Goal: Information Seeking & Learning: Learn about a topic

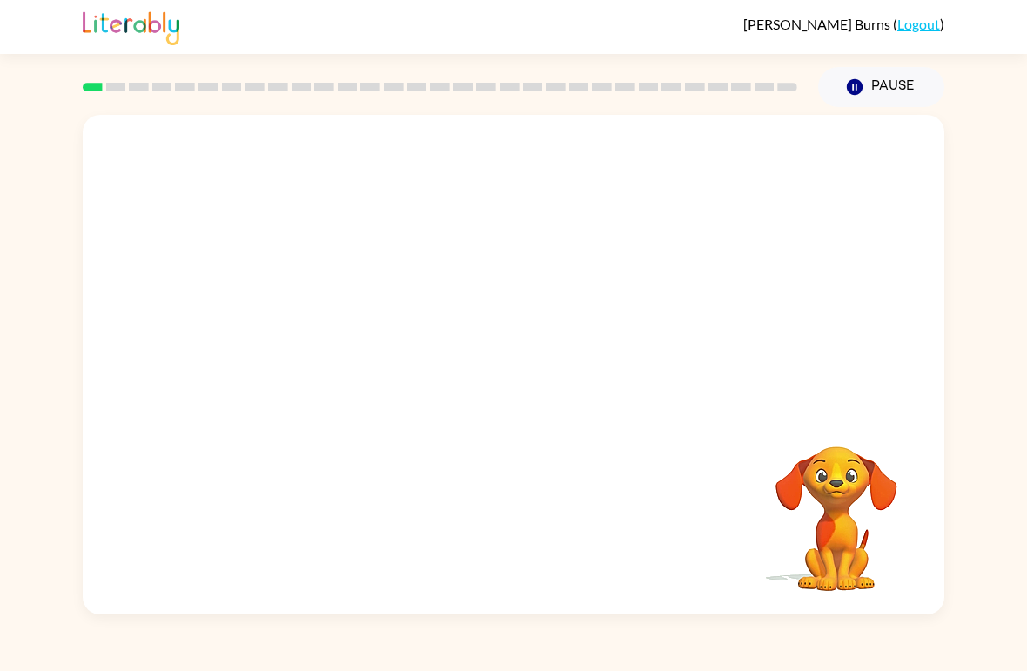
click at [318, 343] on video "Your browser must support playing .mp4 files to use Literably. Please try using…" at bounding box center [514, 262] width 862 height 295
click at [317, 321] on video "Your browser must support playing .mp4 files to use Literably. Please try using…" at bounding box center [514, 262] width 862 height 295
click at [311, 329] on video "Your browser must support playing .mp4 files to use Literably. Please try using…" at bounding box center [514, 262] width 862 height 295
click at [310, 319] on video "Your browser must support playing .mp4 files to use Literably. Please try using…" at bounding box center [514, 262] width 862 height 295
click at [311, 320] on video "Your browser must support playing .mp4 files to use Literably. Please try using…" at bounding box center [514, 262] width 862 height 295
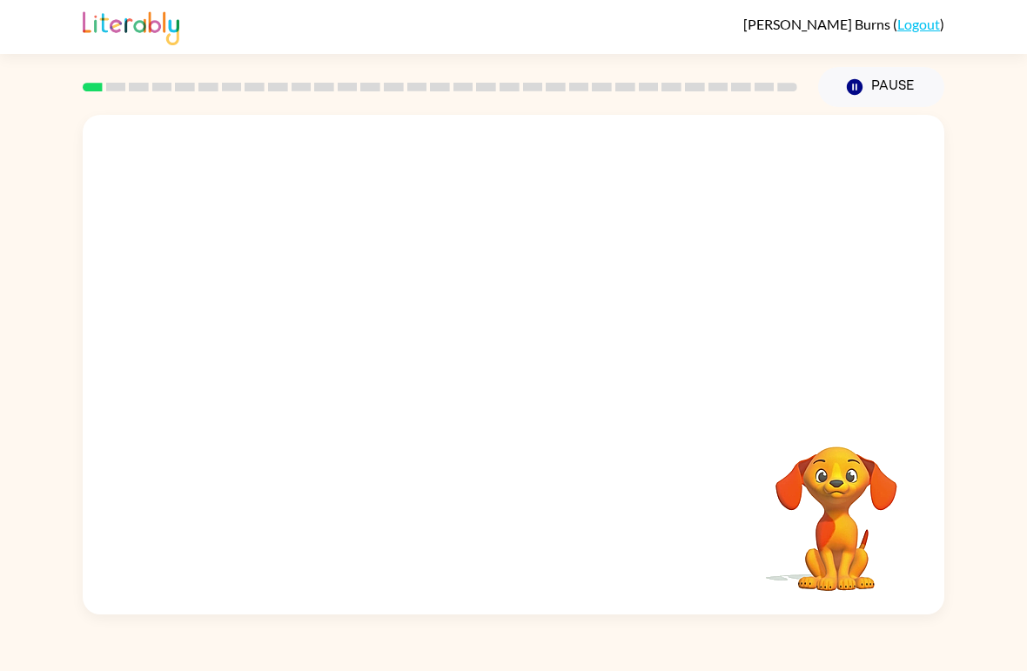
click at [311, 320] on video "Your browser must support playing .mp4 files to use Literably. Please try using…" at bounding box center [514, 262] width 862 height 295
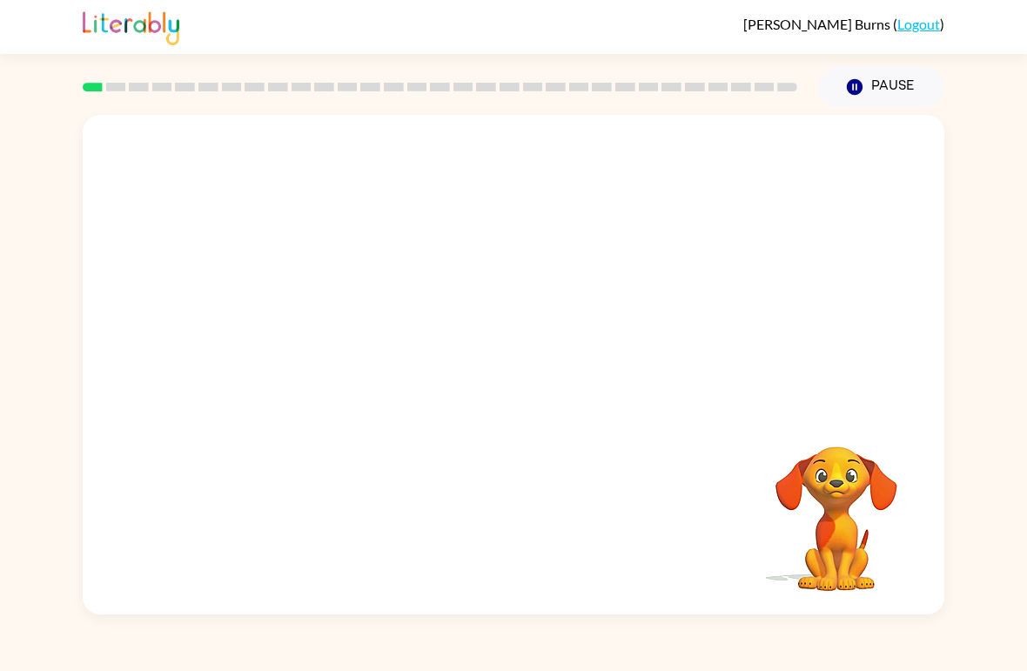
click at [311, 320] on video "Your browser must support playing .mp4 files to use Literably. Please try using…" at bounding box center [514, 262] width 862 height 295
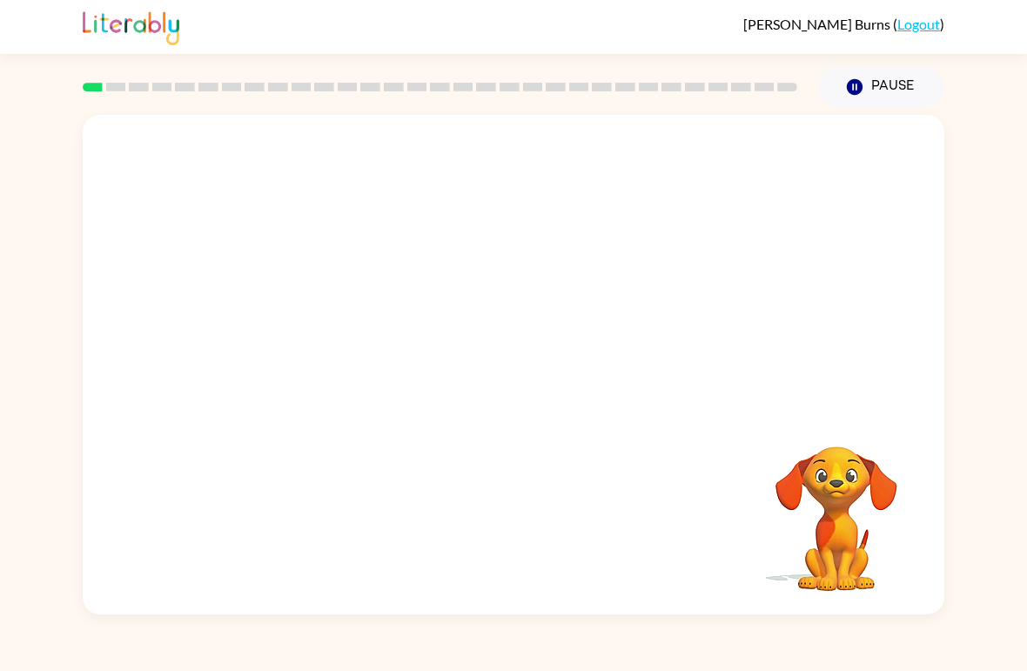
click at [299, 333] on video "Your browser must support playing .mp4 files to use Literably. Please try using…" at bounding box center [514, 262] width 862 height 295
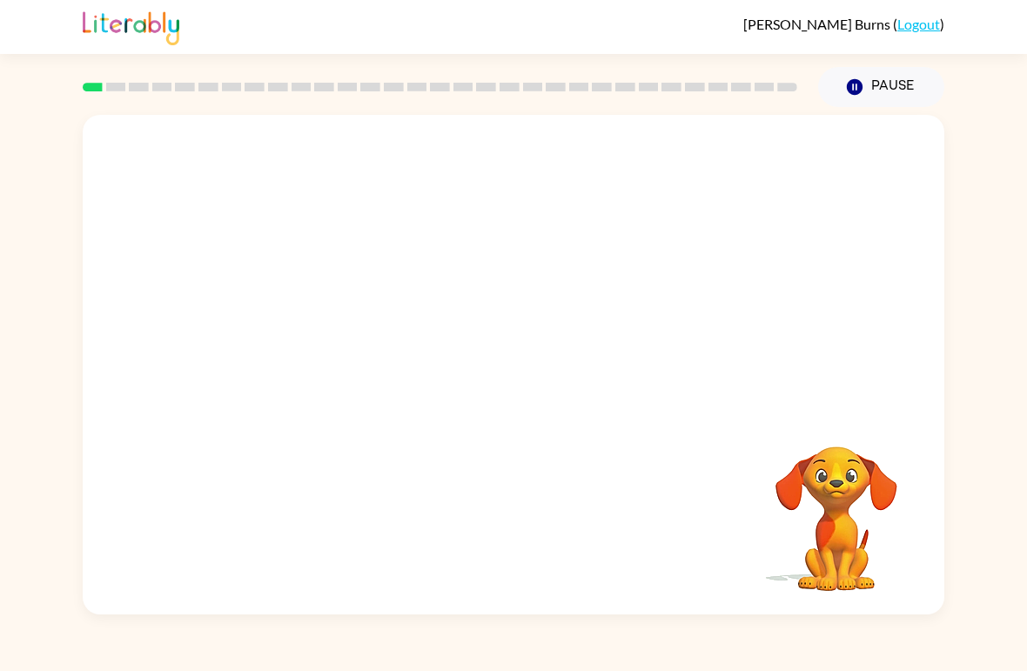
click at [299, 333] on video "Your browser must support playing .mp4 files to use Literably. Please try using…" at bounding box center [514, 262] width 862 height 295
drag, startPoint x: 299, startPoint y: 333, endPoint x: 434, endPoint y: 231, distance: 168.9
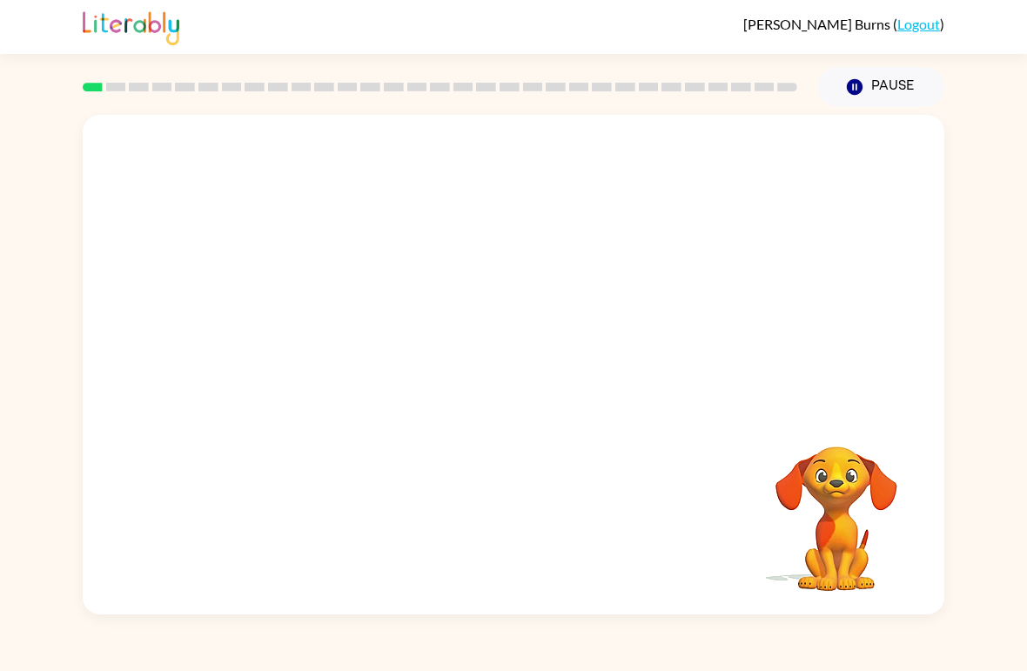
click at [434, 231] on video "Your browser must support playing .mp4 files to use Literably. Please try using…" at bounding box center [514, 262] width 862 height 295
click at [324, 329] on video "Your browser must support playing .mp4 files to use Literably. Please try using…" at bounding box center [514, 262] width 862 height 295
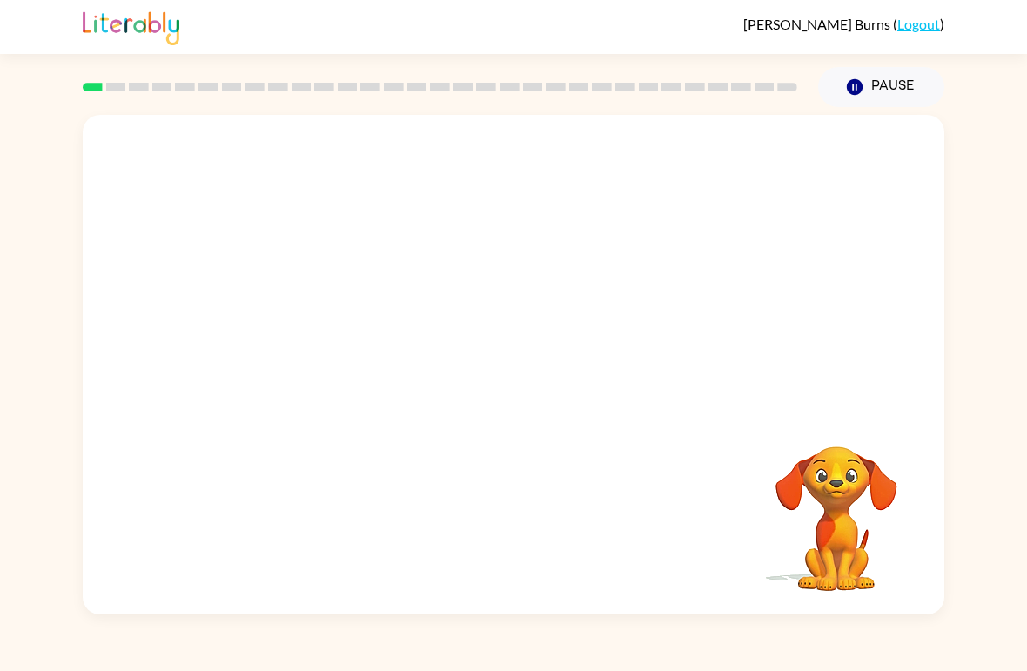
click at [324, 329] on video "Your browser must support playing .mp4 files to use Literably. Please try using…" at bounding box center [514, 262] width 862 height 295
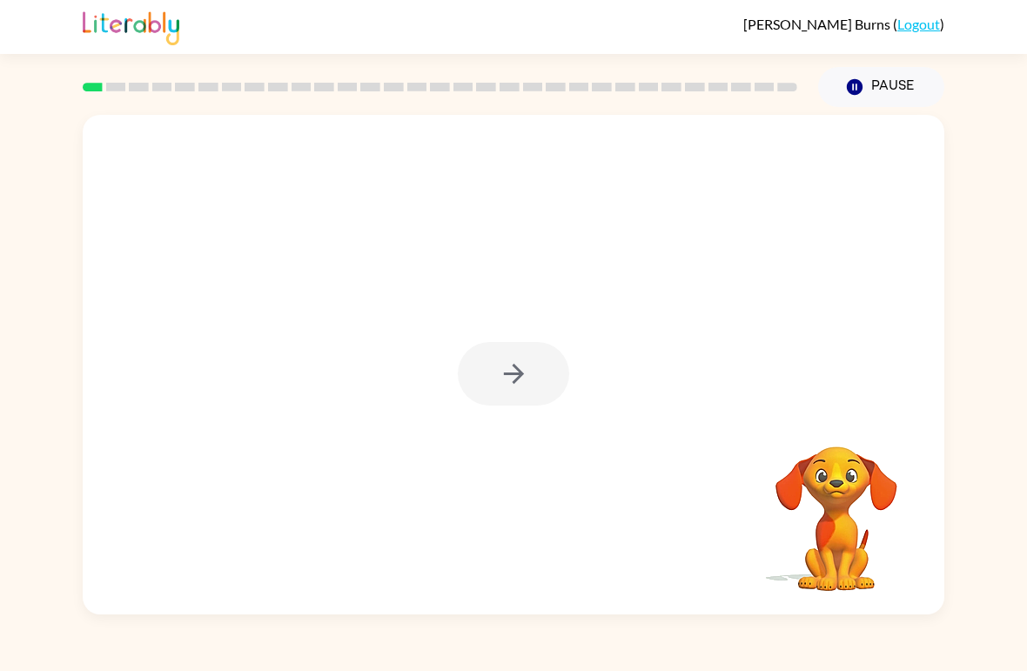
click at [532, 371] on div at bounding box center [513, 374] width 111 height 64
click at [532, 370] on button "button" at bounding box center [513, 374] width 111 height 64
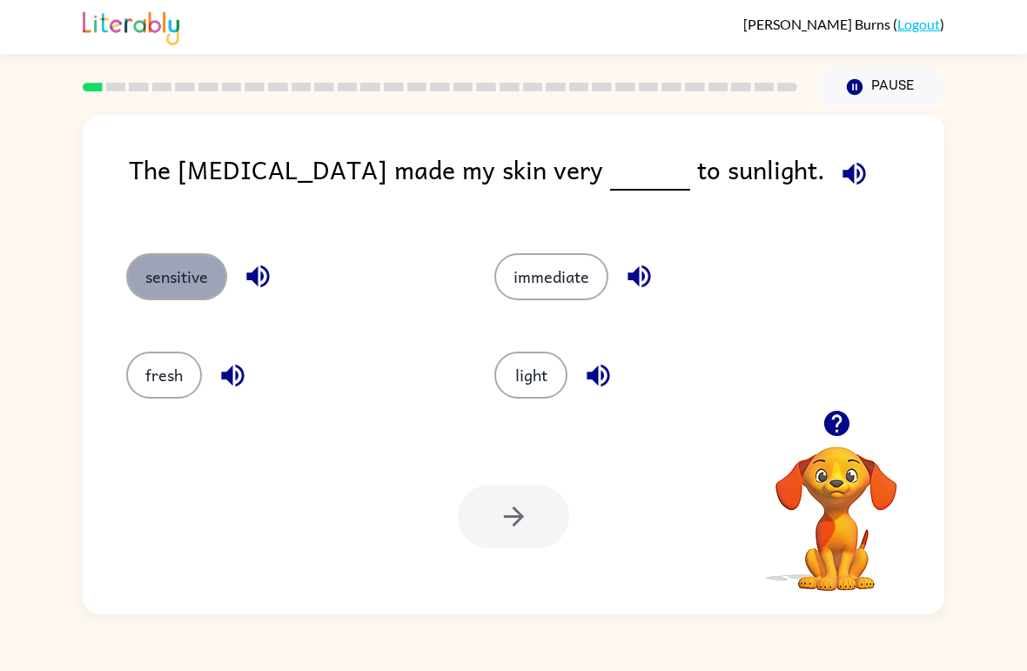
click at [185, 283] on button "sensitive" at bounding box center [176, 276] width 101 height 47
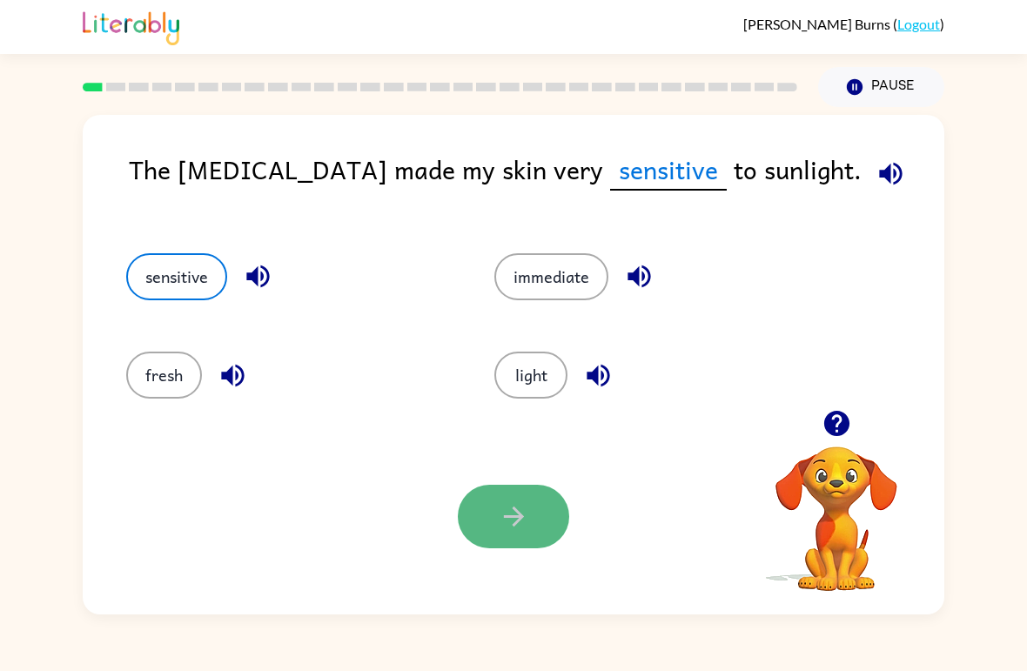
click at [507, 500] on button "button" at bounding box center [513, 517] width 111 height 64
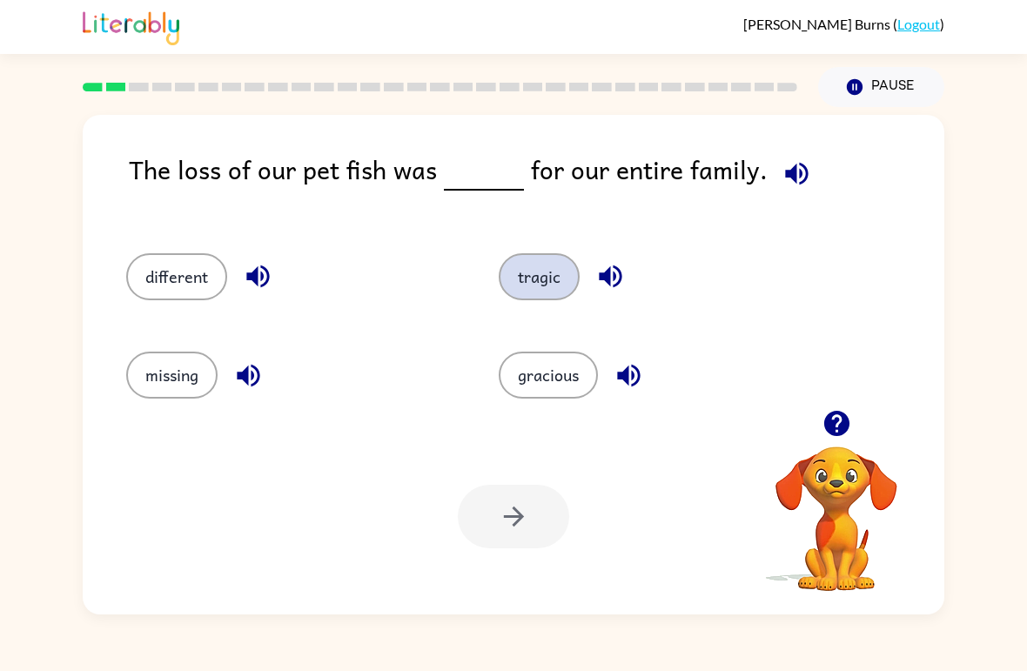
click at [554, 261] on button "tragic" at bounding box center [539, 276] width 81 height 47
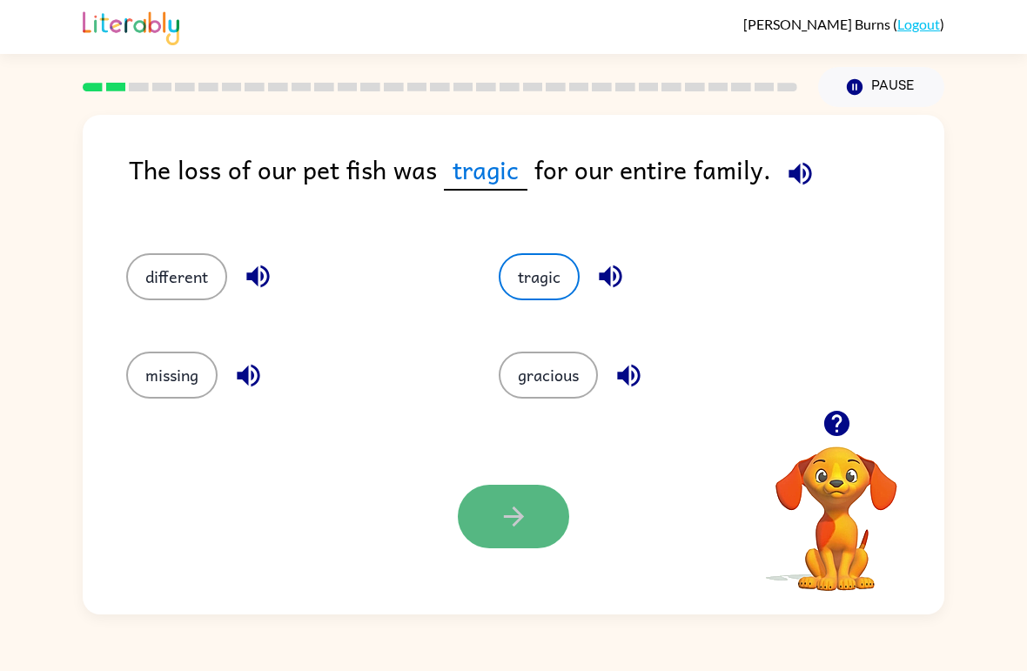
click at [546, 533] on button "button" at bounding box center [513, 517] width 111 height 64
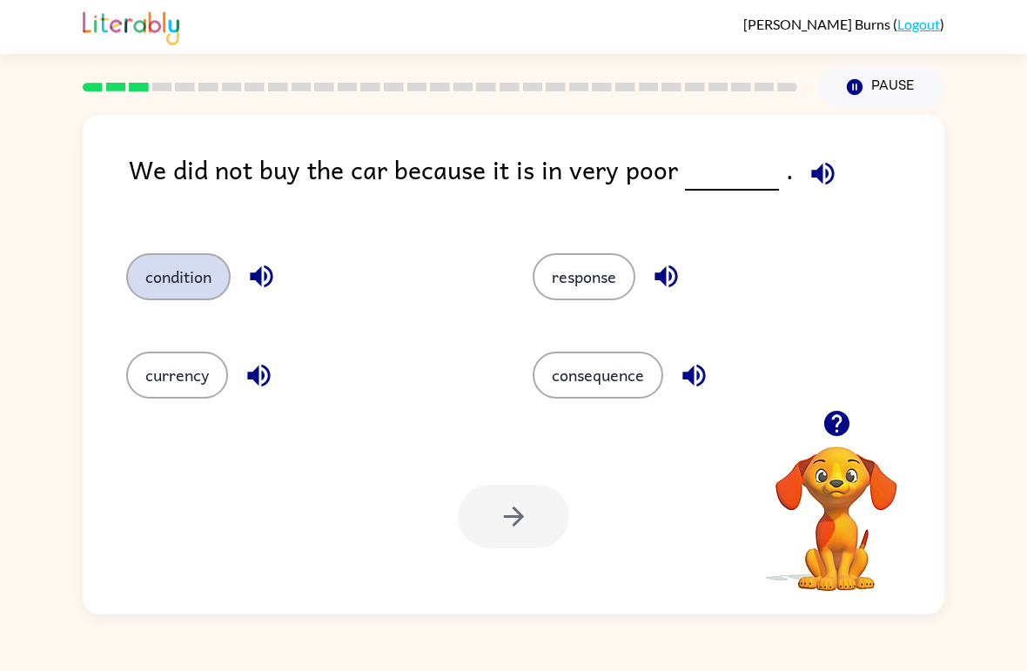
click at [217, 270] on button "condition" at bounding box center [178, 276] width 104 height 47
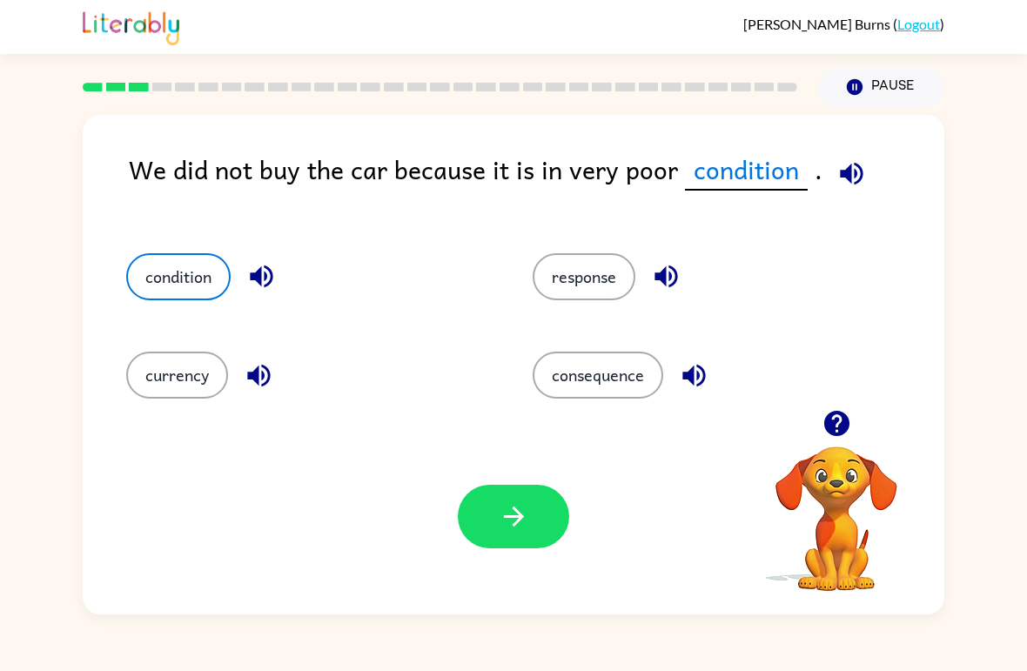
click at [504, 549] on div "Your browser must support playing .mp4 files to use Literably. Please try using…" at bounding box center [514, 517] width 862 height 196
click at [504, 526] on icon "button" at bounding box center [514, 516] width 30 height 30
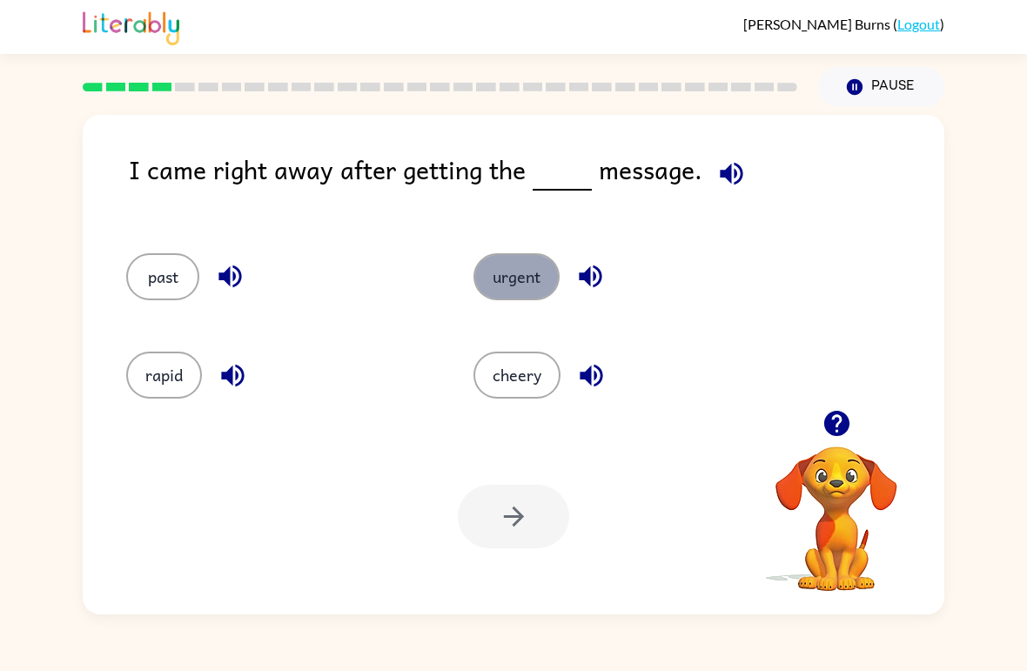
click at [532, 277] on button "urgent" at bounding box center [517, 276] width 86 height 47
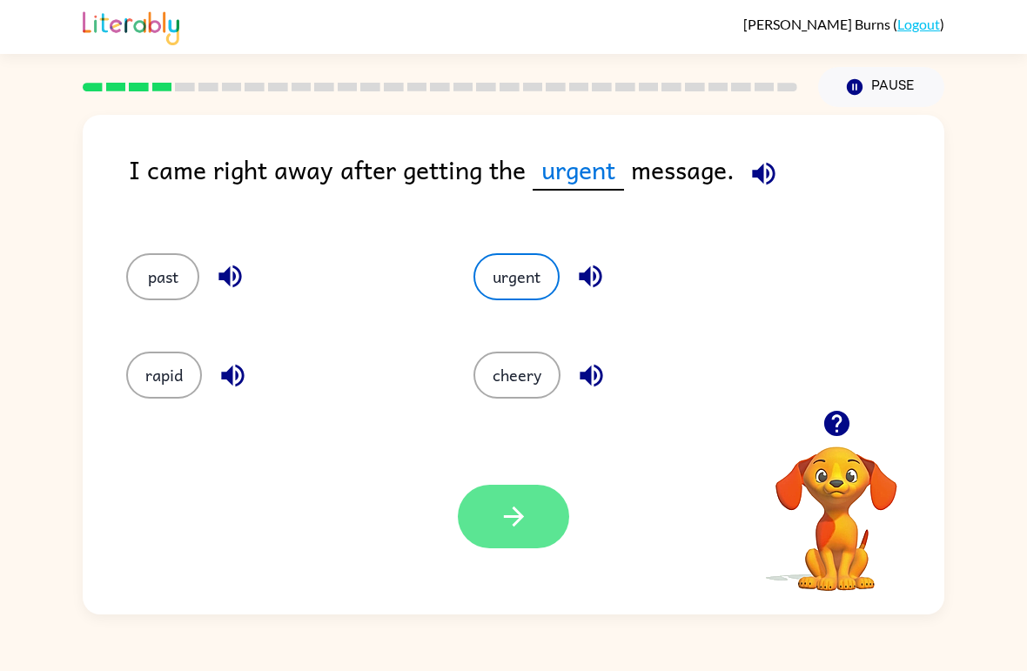
click at [488, 519] on button "button" at bounding box center [513, 517] width 111 height 64
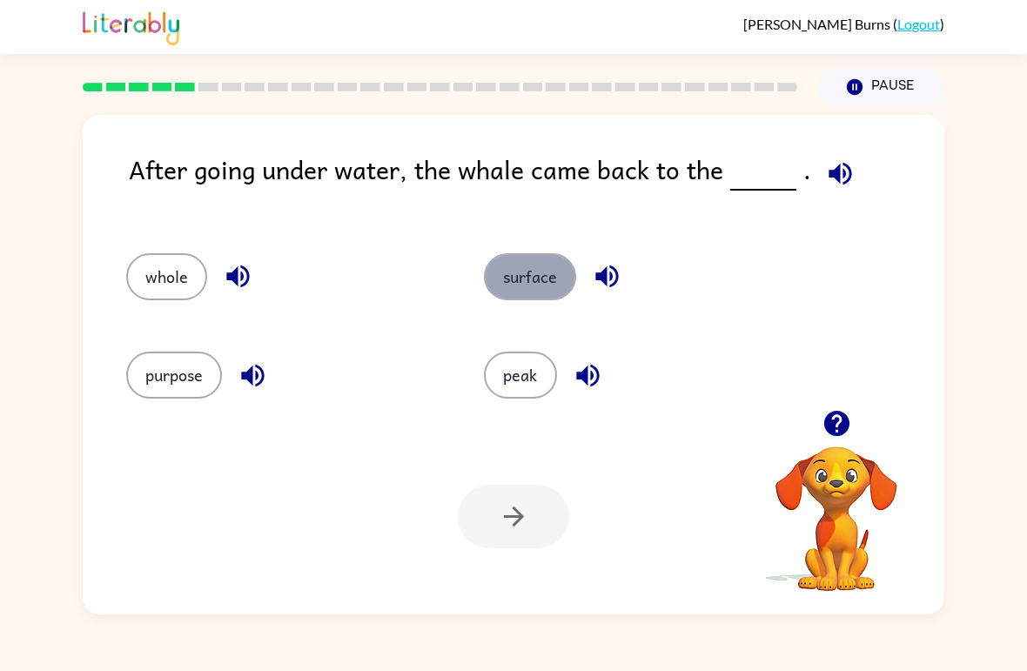
click at [554, 288] on button "surface" at bounding box center [530, 276] width 92 height 47
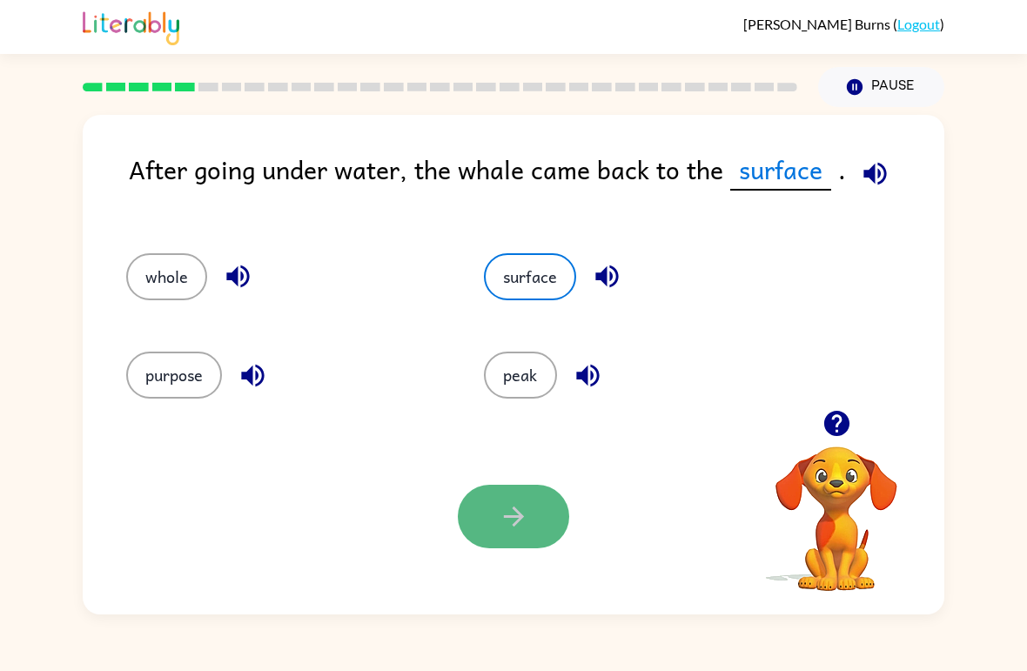
click at [542, 532] on button "button" at bounding box center [513, 517] width 111 height 64
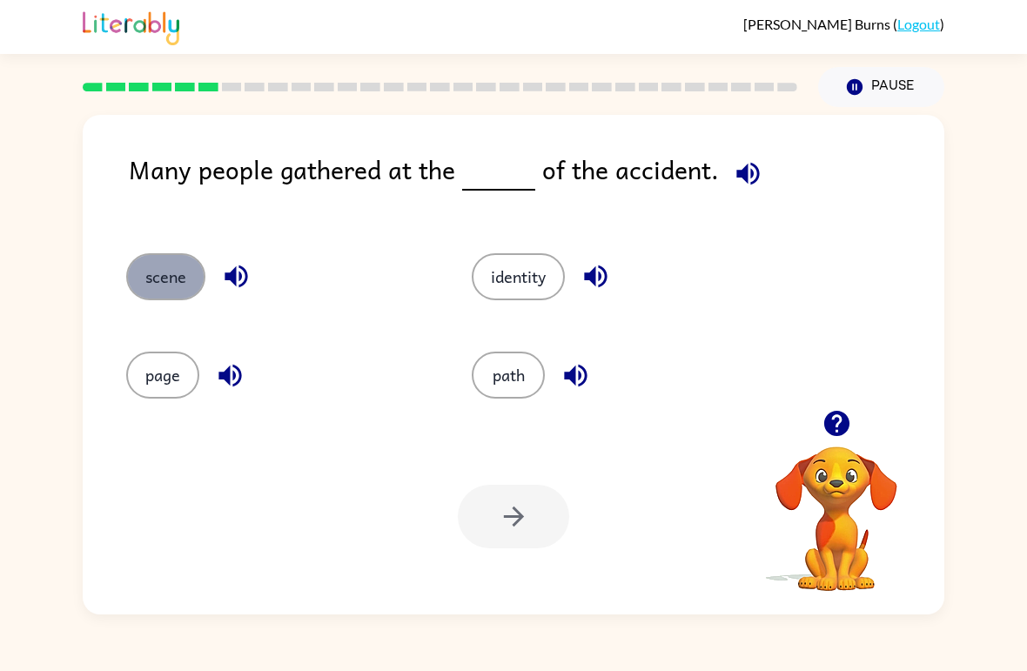
click at [162, 271] on button "scene" at bounding box center [165, 276] width 79 height 47
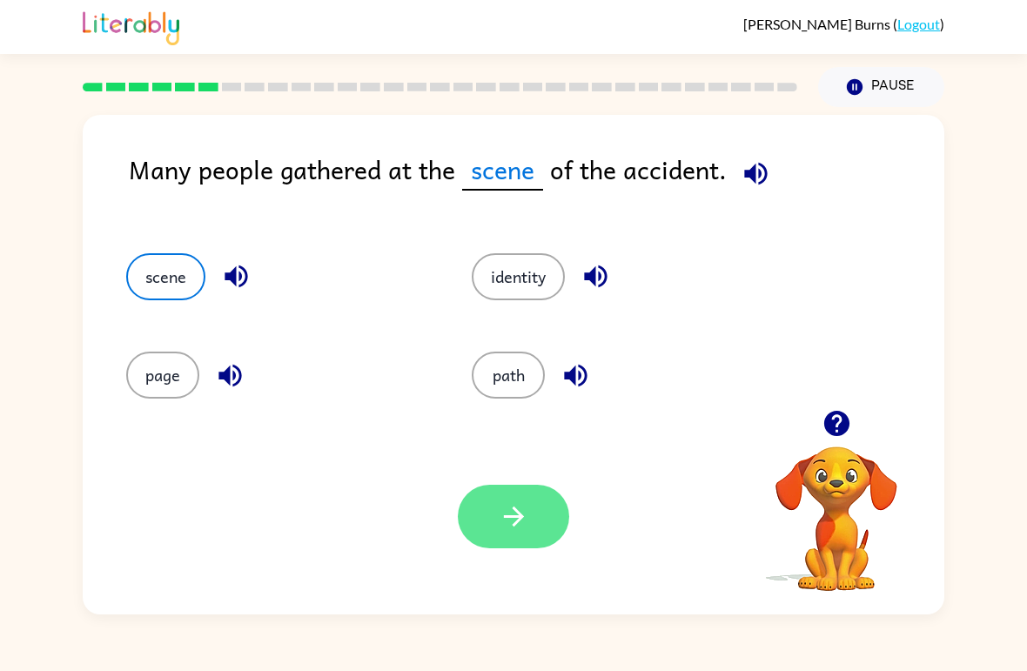
click at [501, 501] on button "button" at bounding box center [513, 517] width 111 height 64
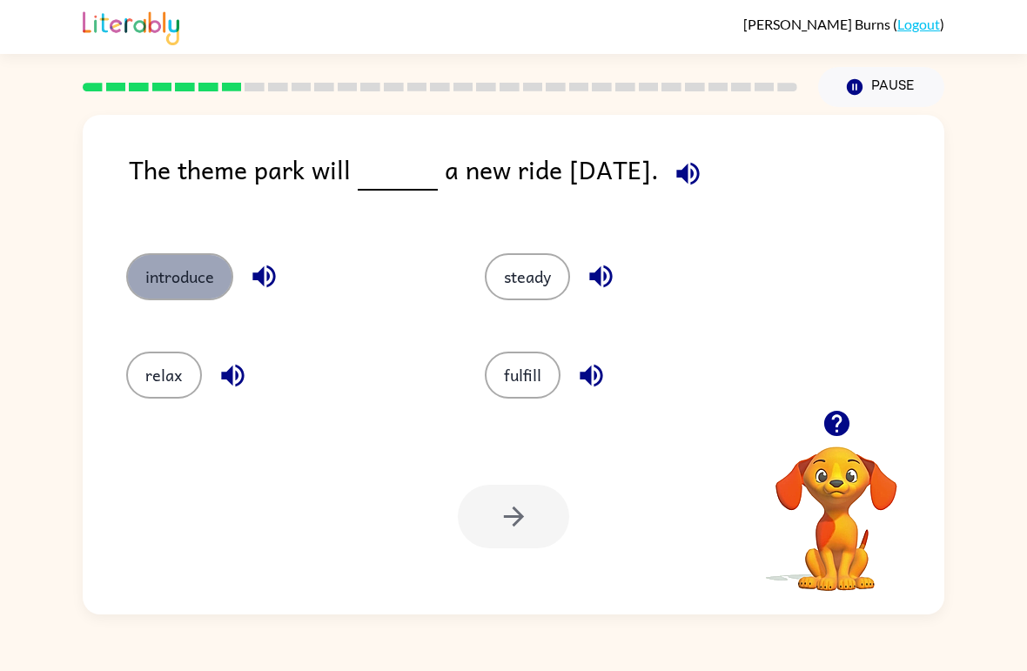
click at [165, 274] on button "introduce" at bounding box center [179, 276] width 107 height 47
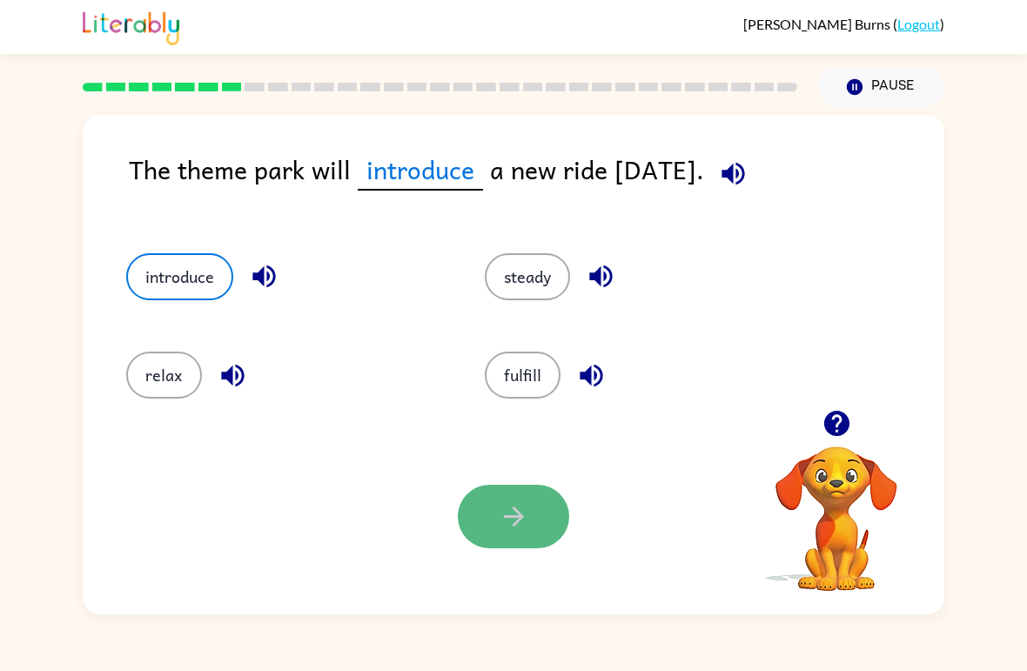
click at [481, 536] on button "button" at bounding box center [513, 517] width 111 height 64
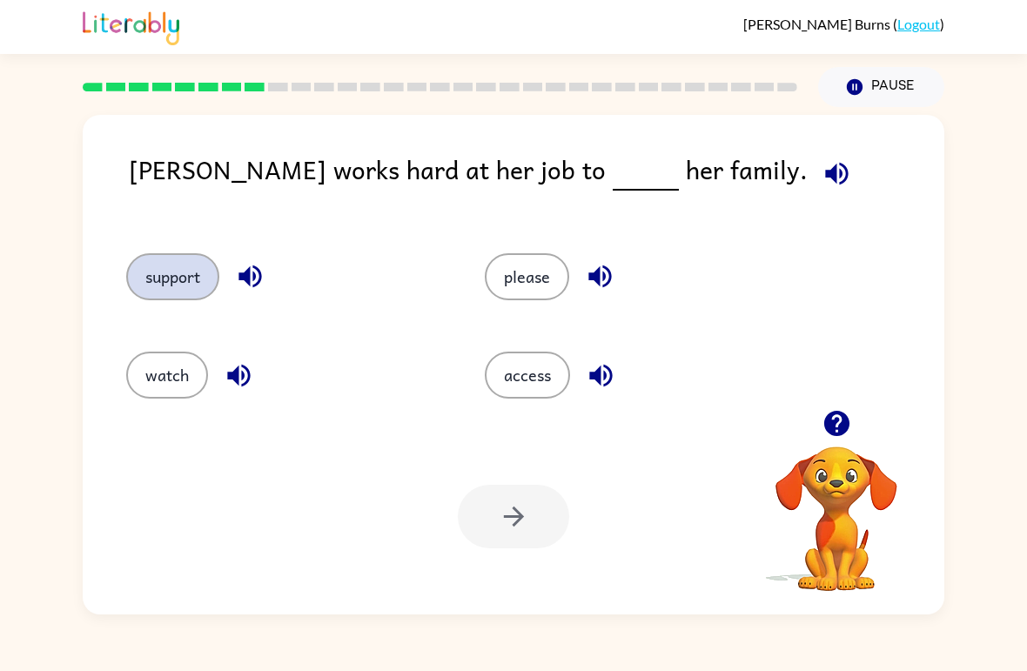
click at [170, 263] on button "support" at bounding box center [172, 276] width 93 height 47
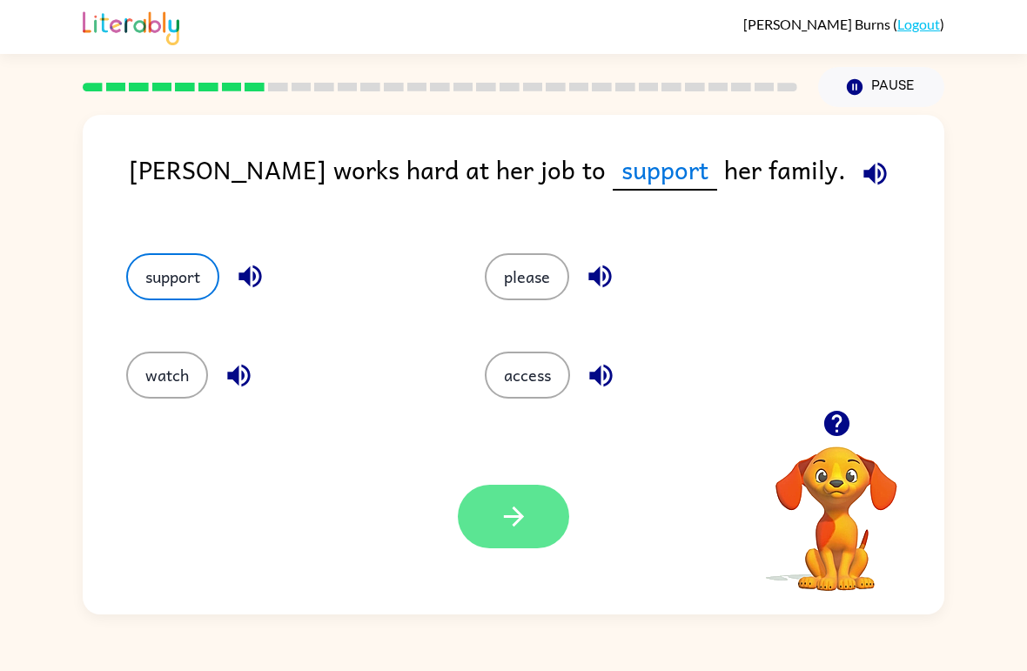
click at [496, 489] on button "button" at bounding box center [513, 517] width 111 height 64
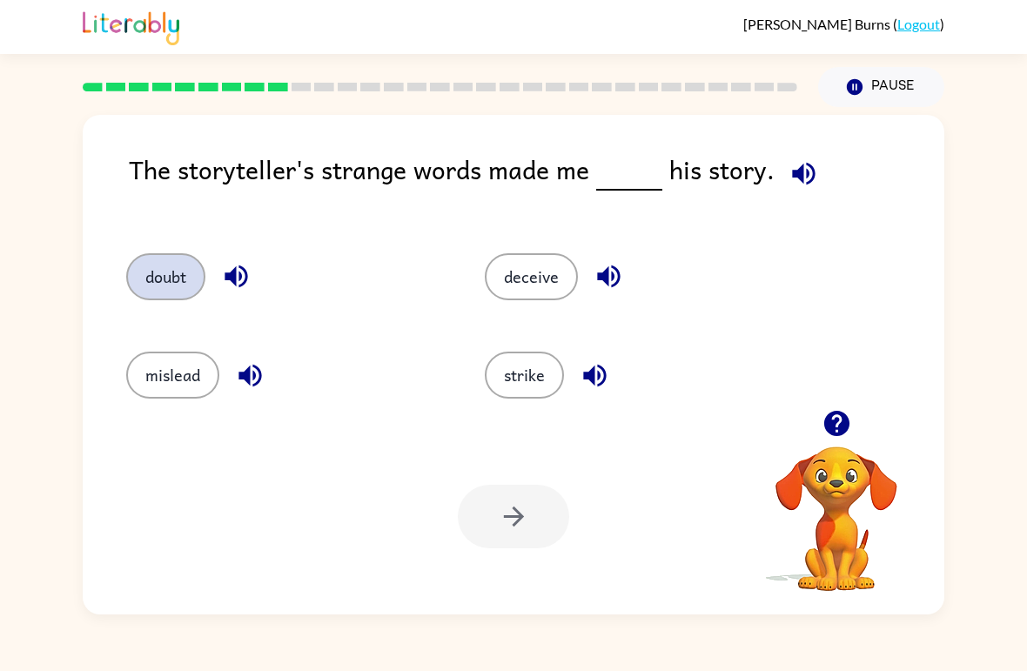
click at [165, 276] on button "doubt" at bounding box center [165, 276] width 79 height 47
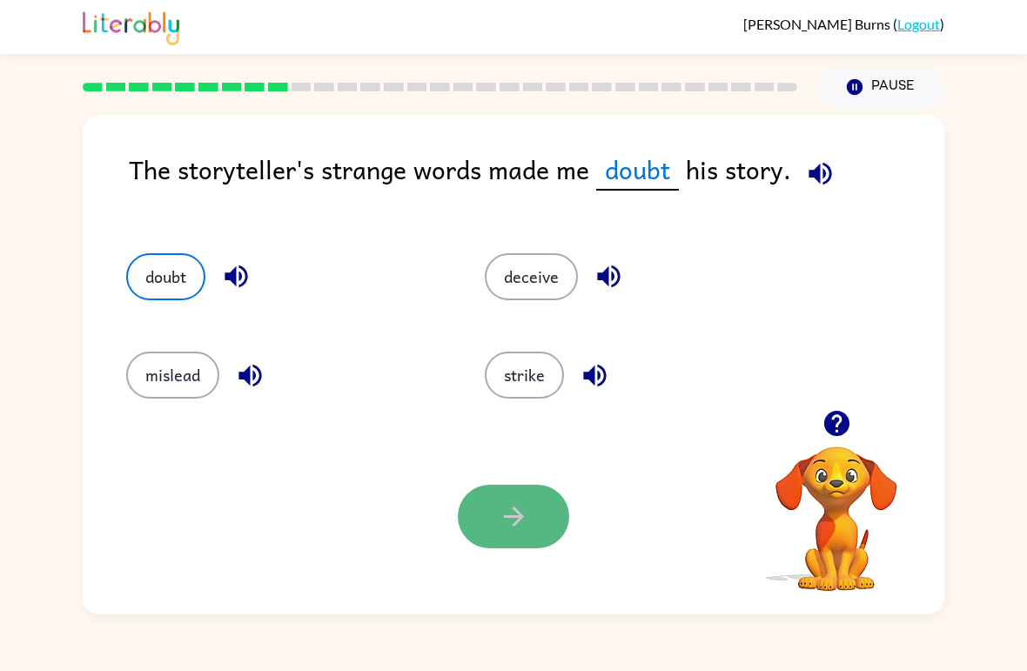
click at [555, 496] on button "button" at bounding box center [513, 517] width 111 height 64
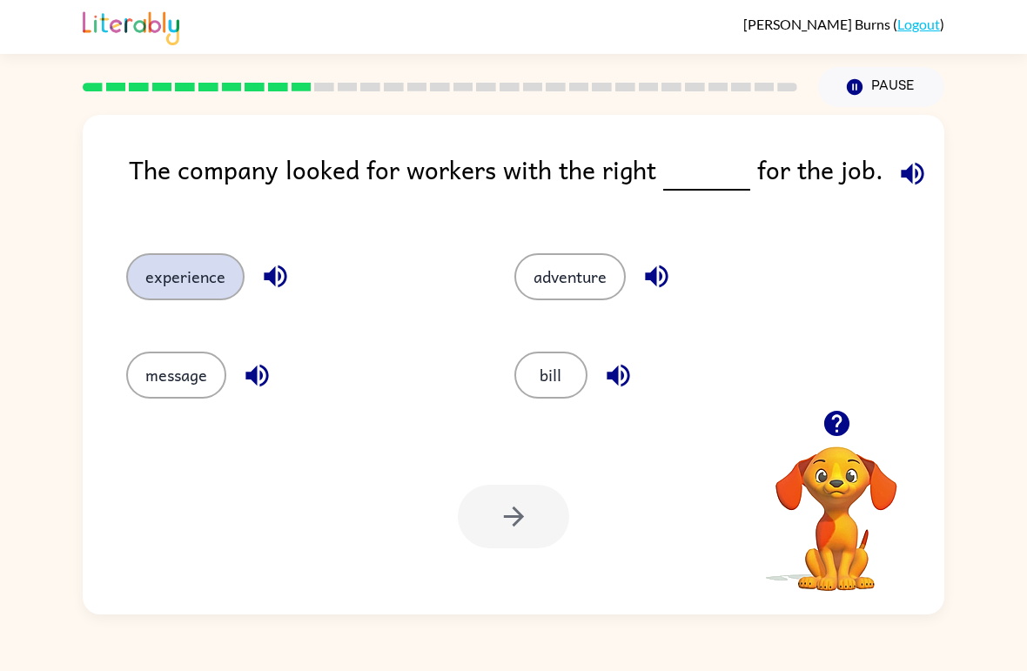
click at [183, 288] on button "experience" at bounding box center [185, 276] width 118 height 47
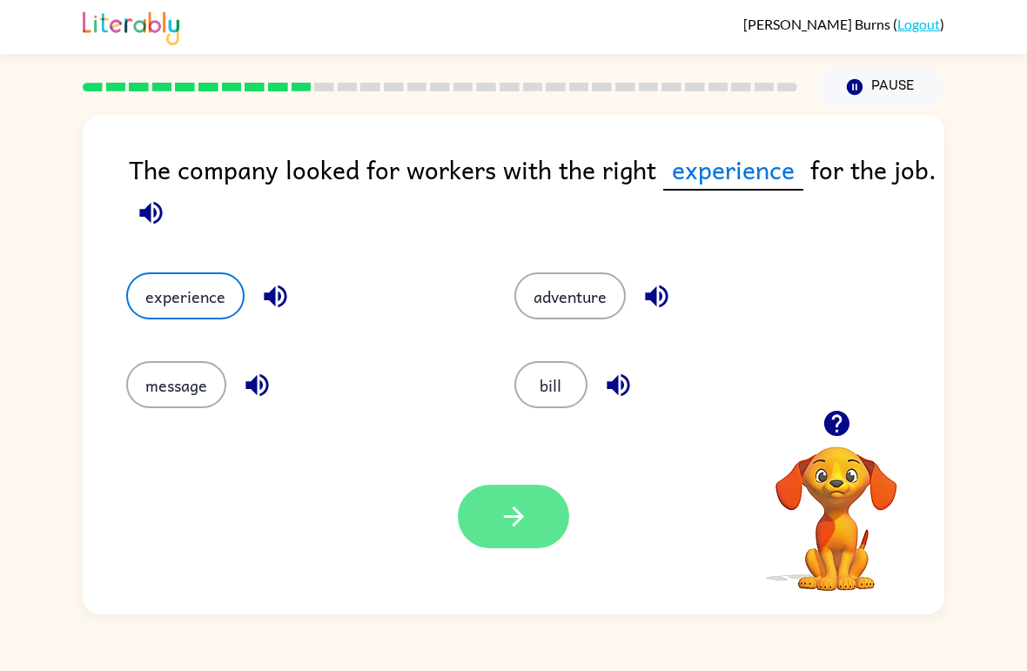
click at [494, 535] on button "button" at bounding box center [513, 517] width 111 height 64
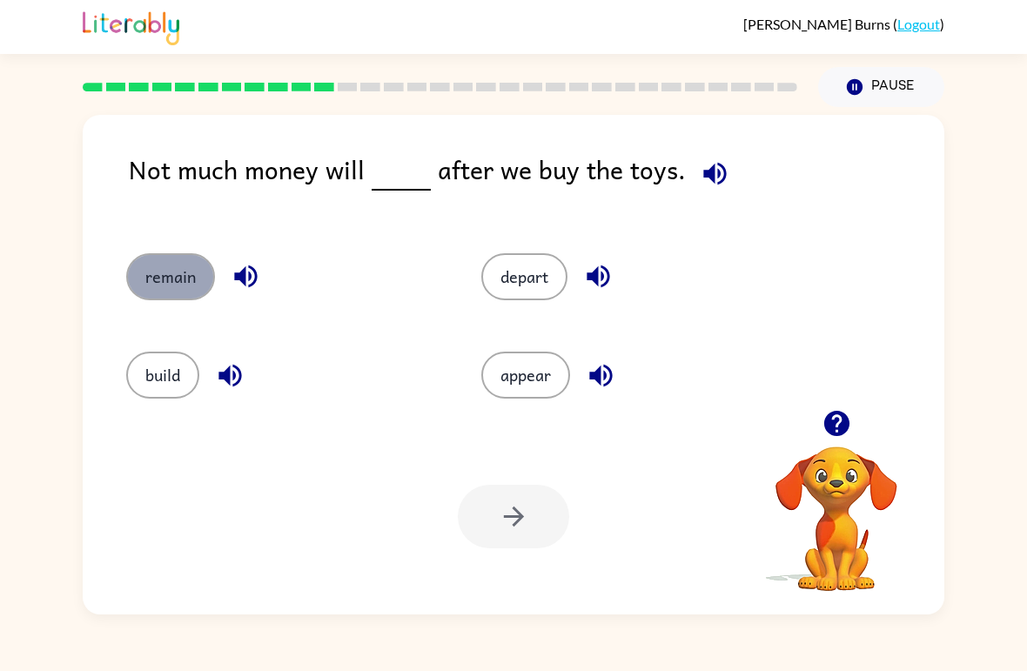
click at [169, 270] on button "remain" at bounding box center [170, 276] width 89 height 47
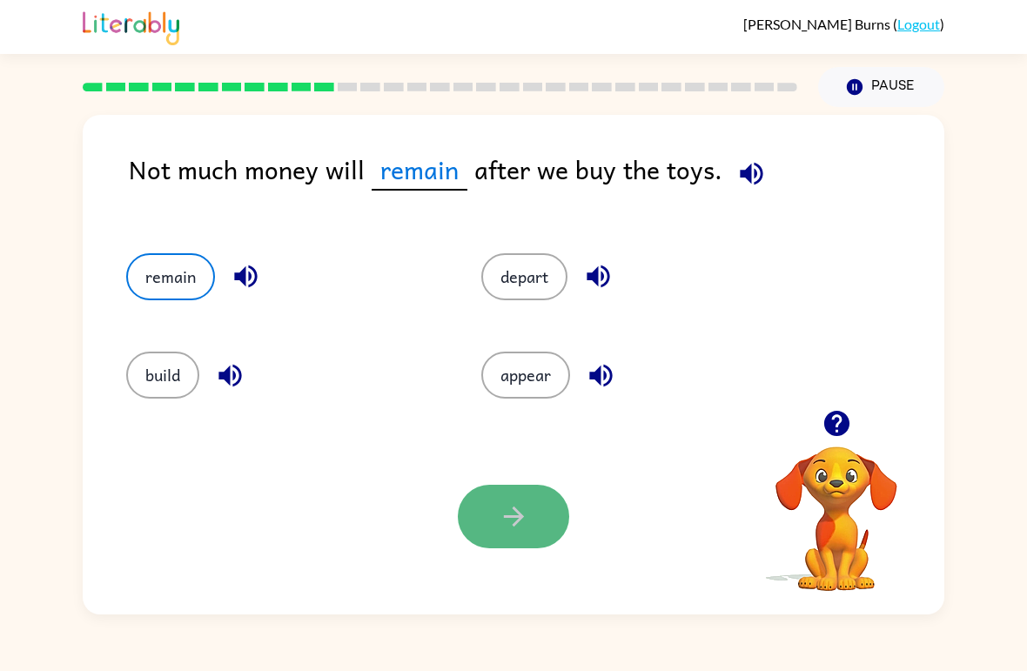
click at [519, 544] on button "button" at bounding box center [513, 517] width 111 height 64
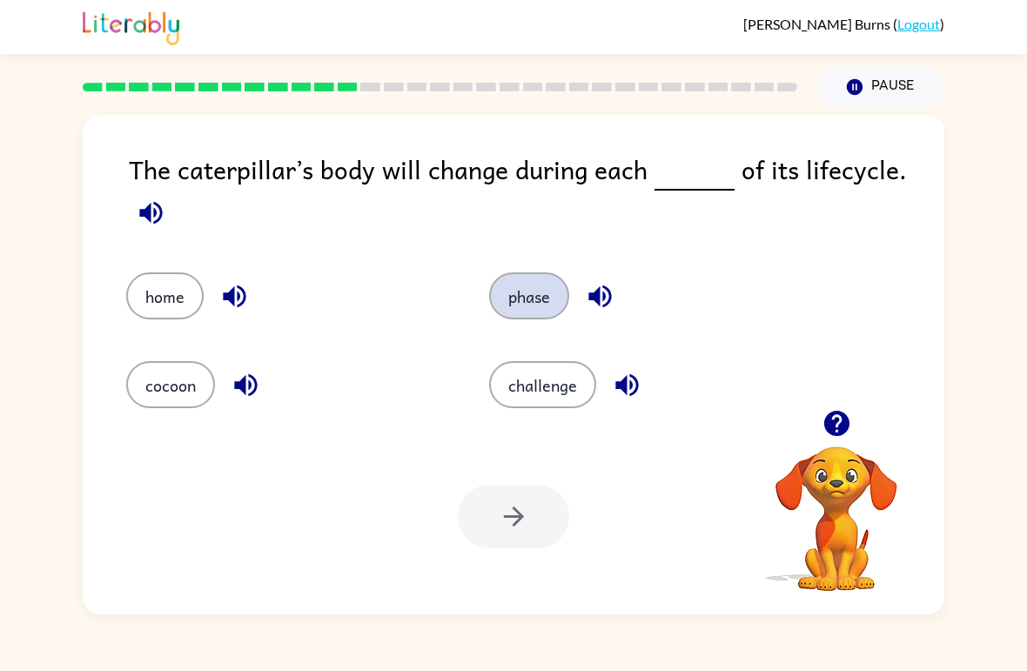
click at [512, 299] on button "phase" at bounding box center [529, 295] width 80 height 47
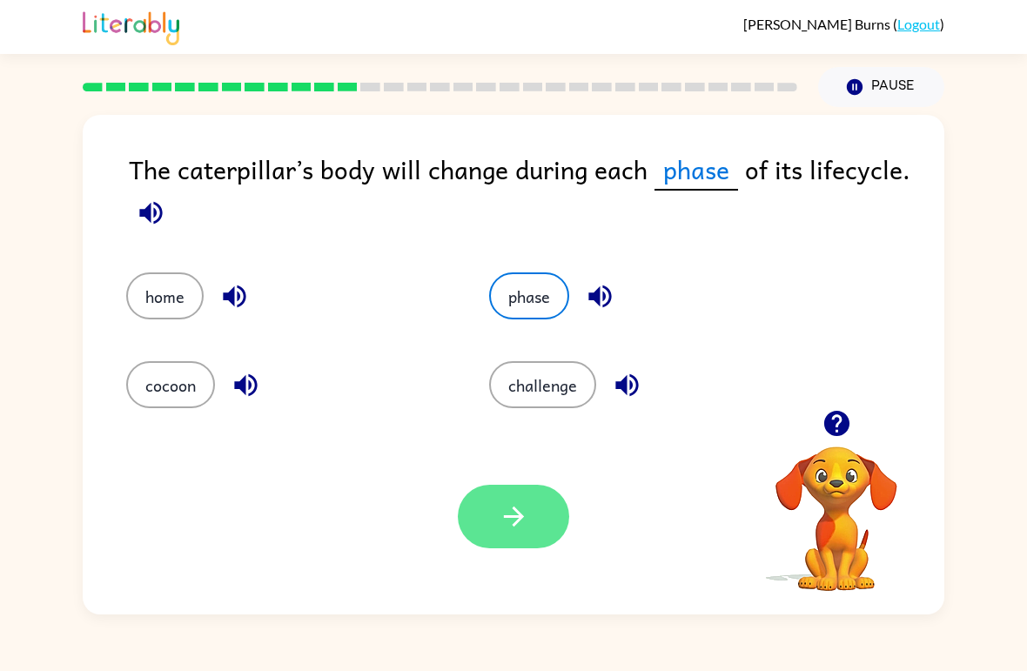
click at [509, 518] on icon "button" at bounding box center [513, 517] width 20 height 20
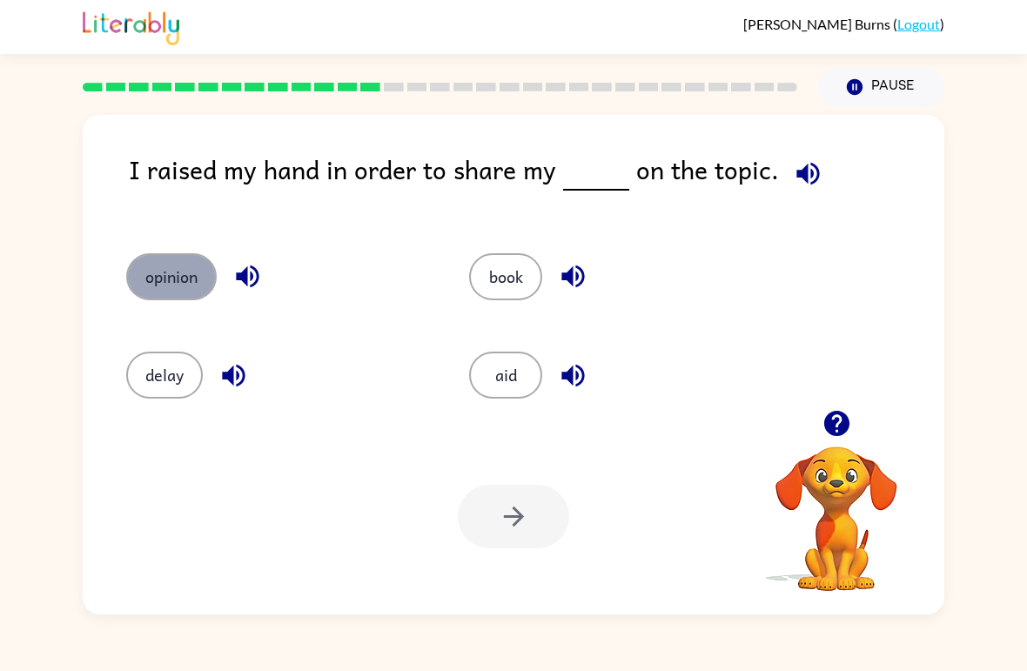
click at [182, 275] on button "opinion" at bounding box center [171, 276] width 91 height 47
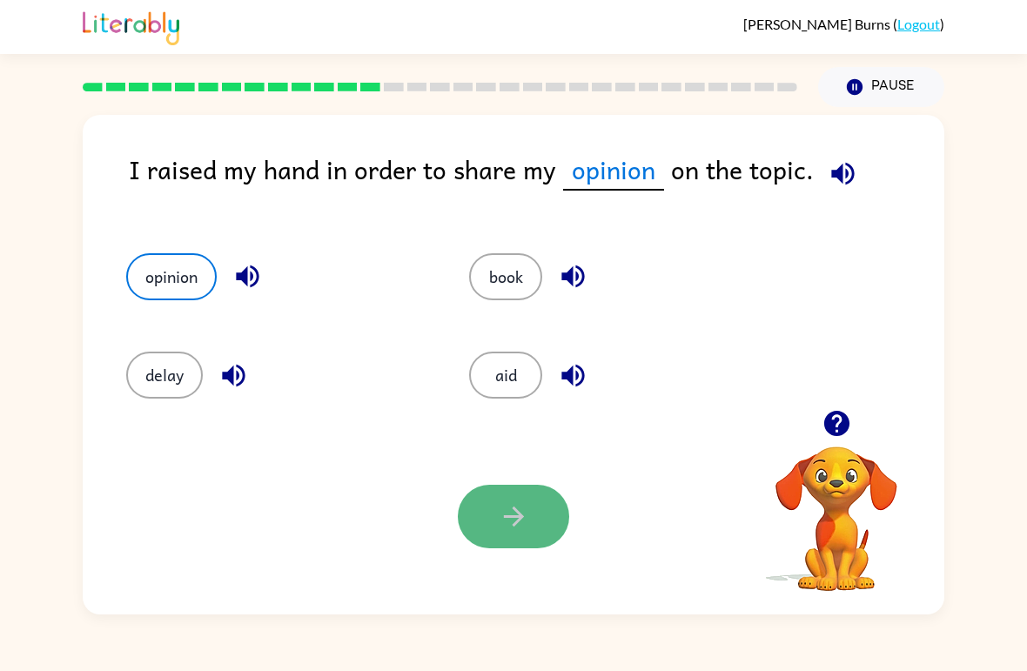
click at [503, 513] on icon "button" at bounding box center [514, 516] width 30 height 30
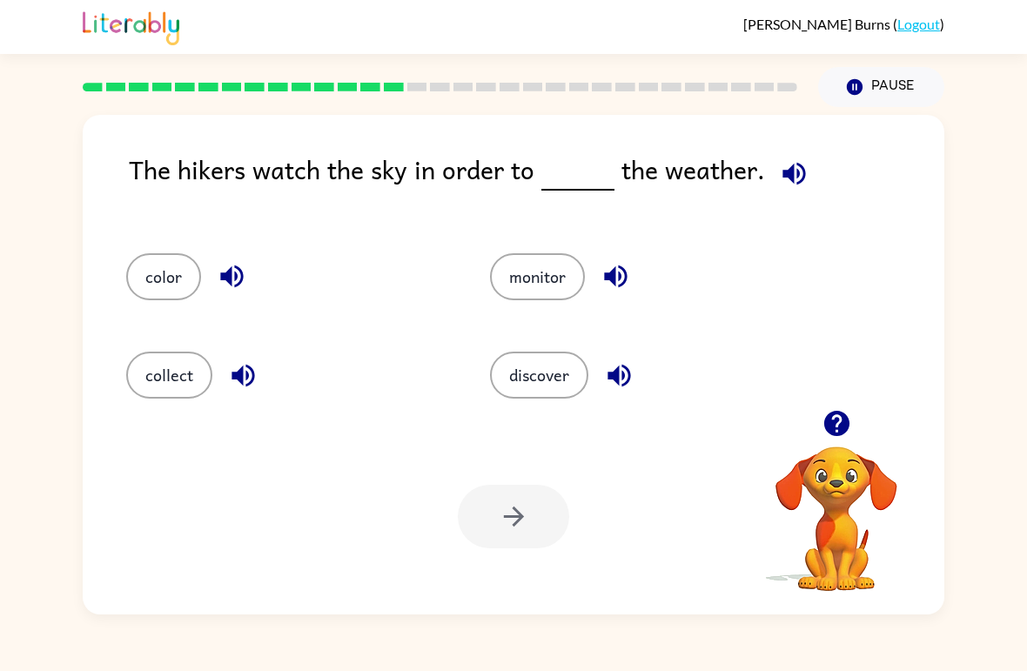
click at [544, 308] on div "monitor" at bounding box center [639, 269] width 364 height 98
click at [529, 282] on button "monitor" at bounding box center [537, 276] width 95 height 47
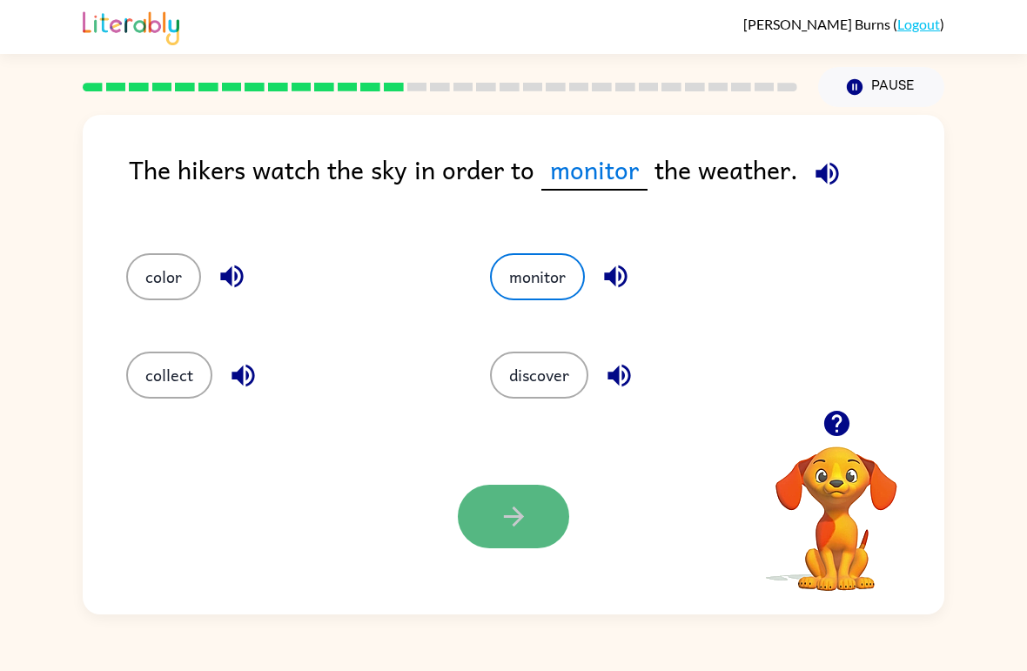
click at [528, 516] on icon "button" at bounding box center [514, 516] width 30 height 30
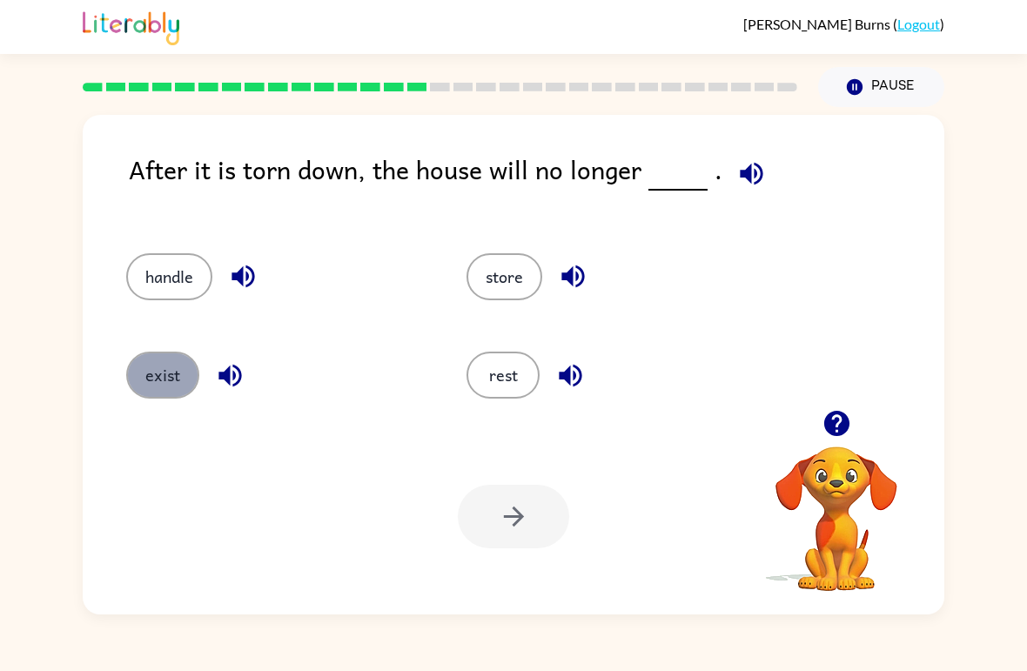
click at [146, 380] on button "exist" at bounding box center [162, 375] width 73 height 47
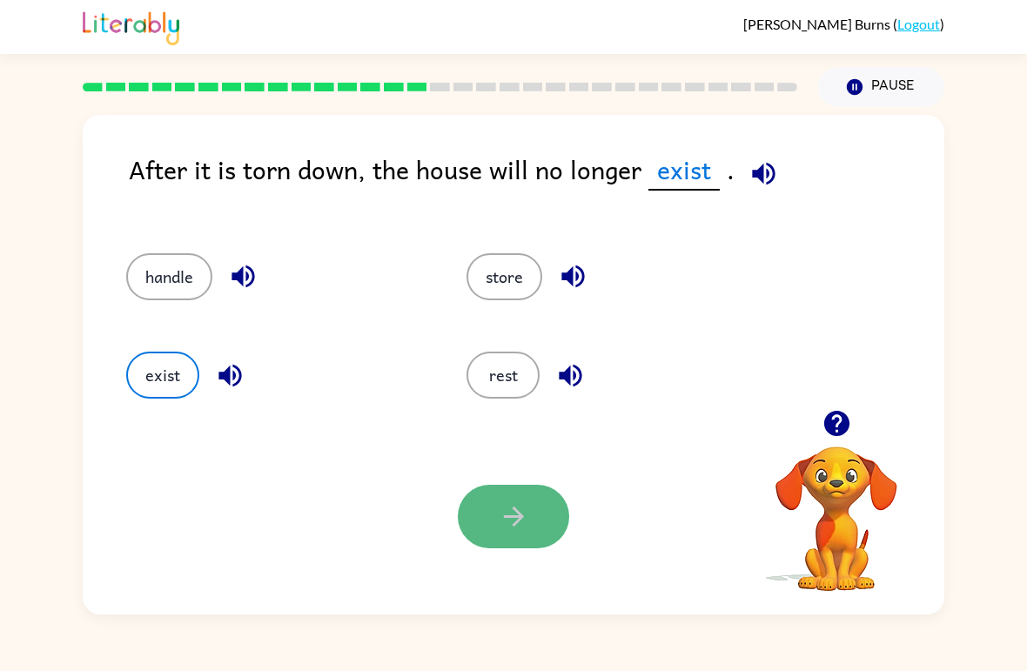
click at [515, 511] on icon "button" at bounding box center [513, 517] width 20 height 20
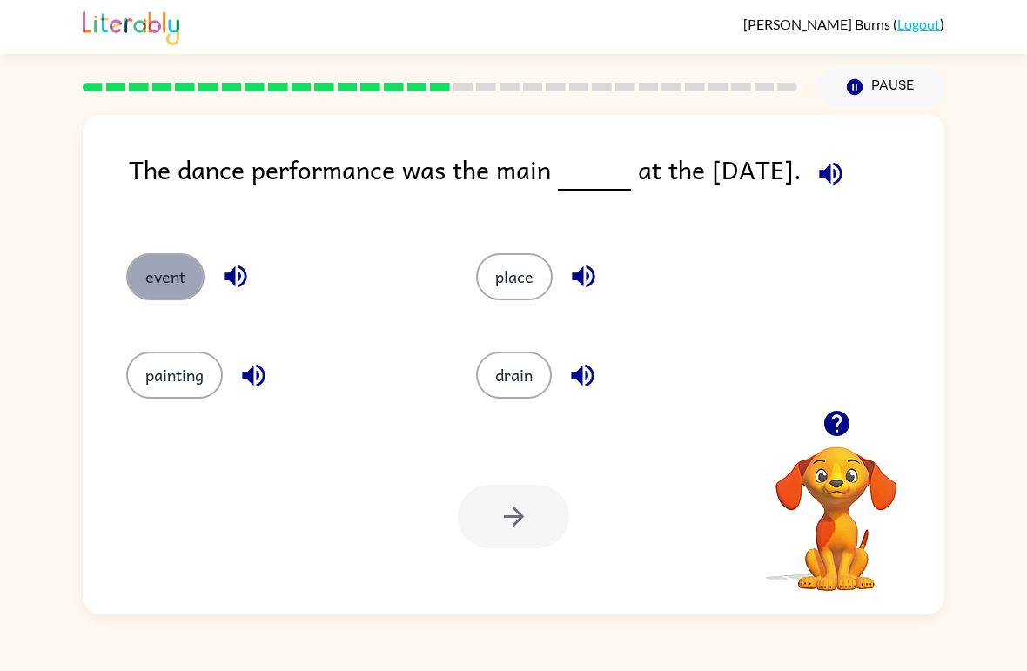
click at [150, 271] on button "event" at bounding box center [165, 276] width 78 height 47
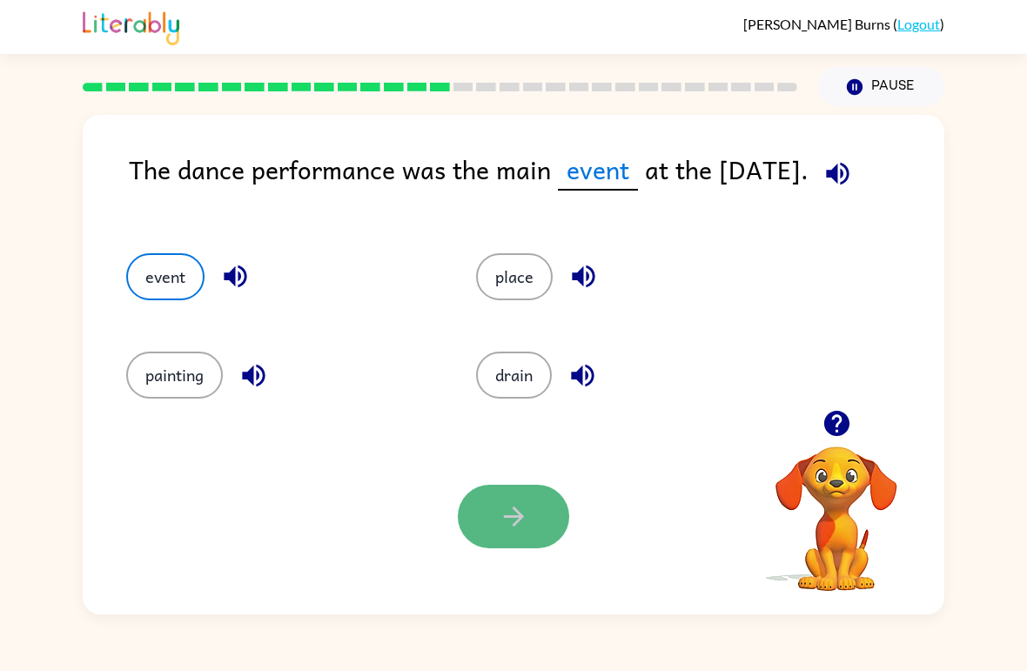
click at [474, 543] on button "button" at bounding box center [513, 517] width 111 height 64
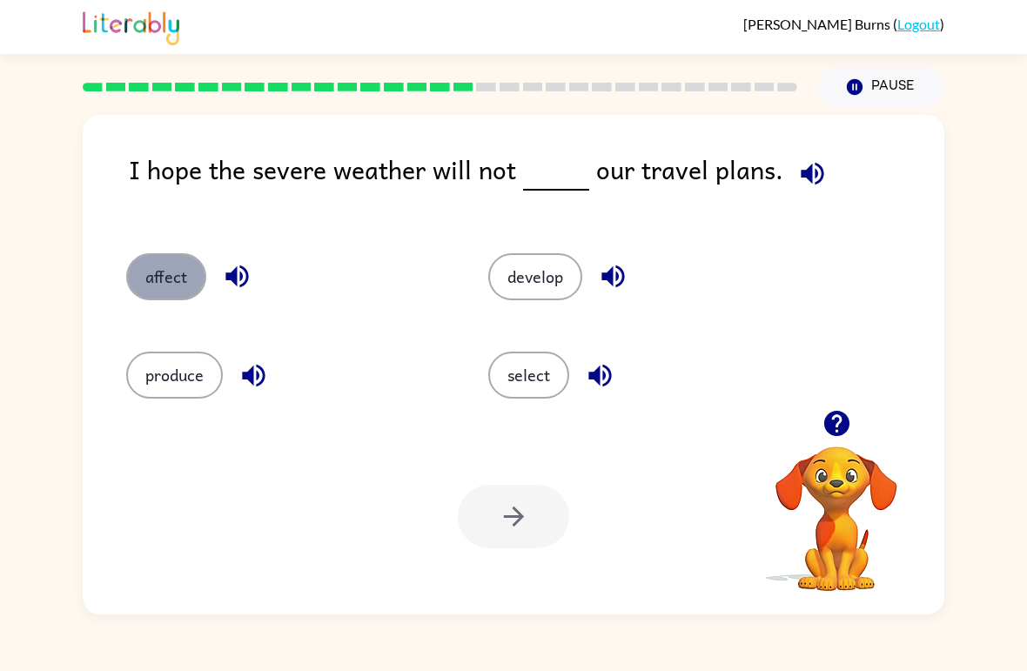
click at [186, 270] on button "affect" at bounding box center [166, 276] width 80 height 47
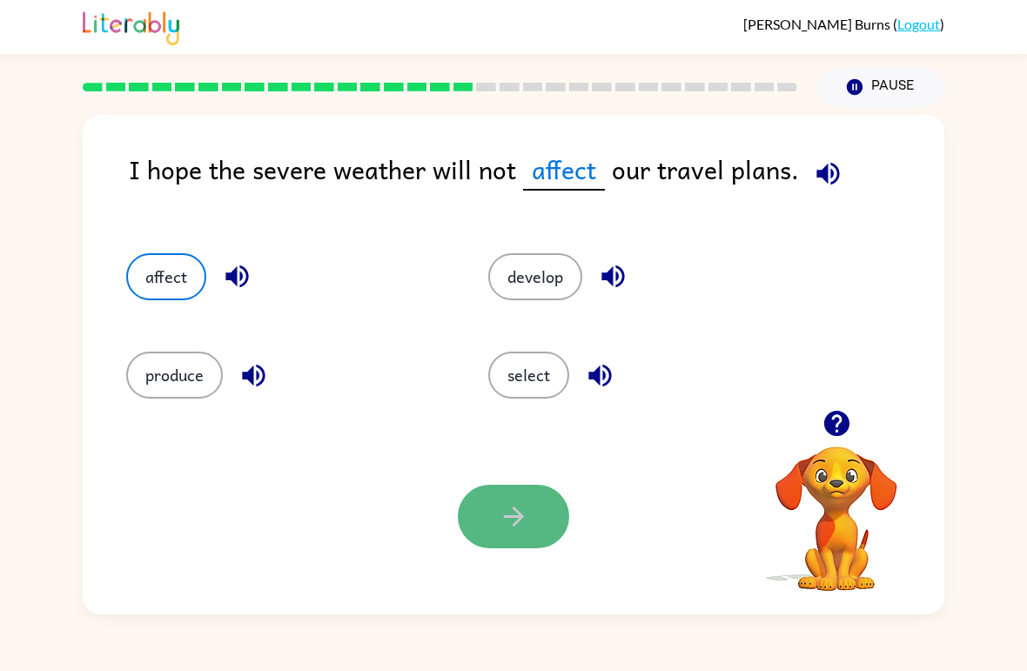
click at [501, 486] on button "button" at bounding box center [513, 517] width 111 height 64
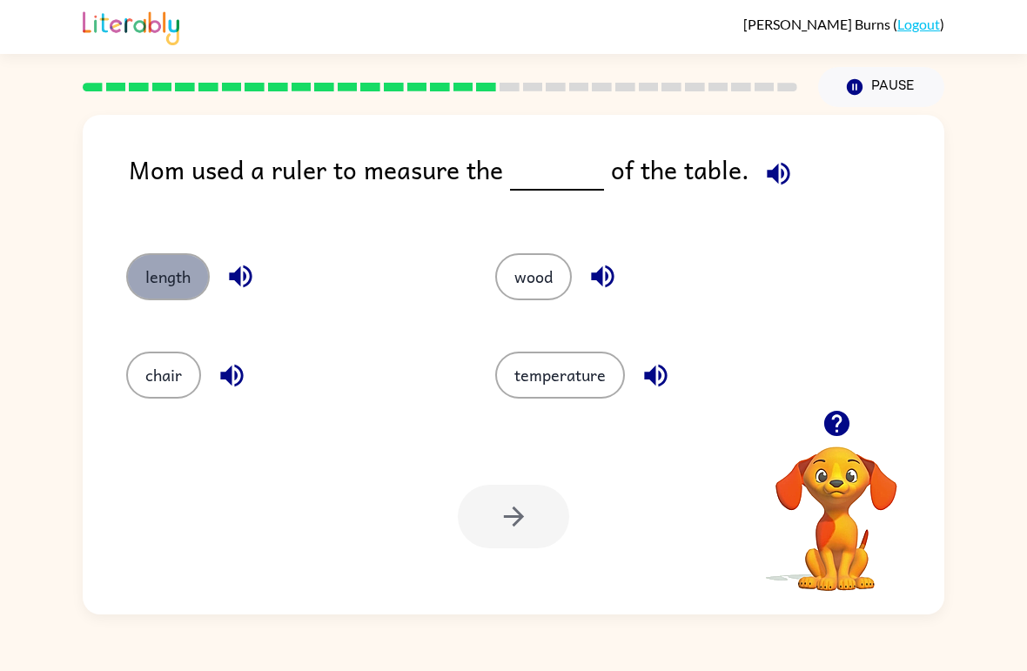
click at [205, 283] on button "length" at bounding box center [168, 276] width 84 height 47
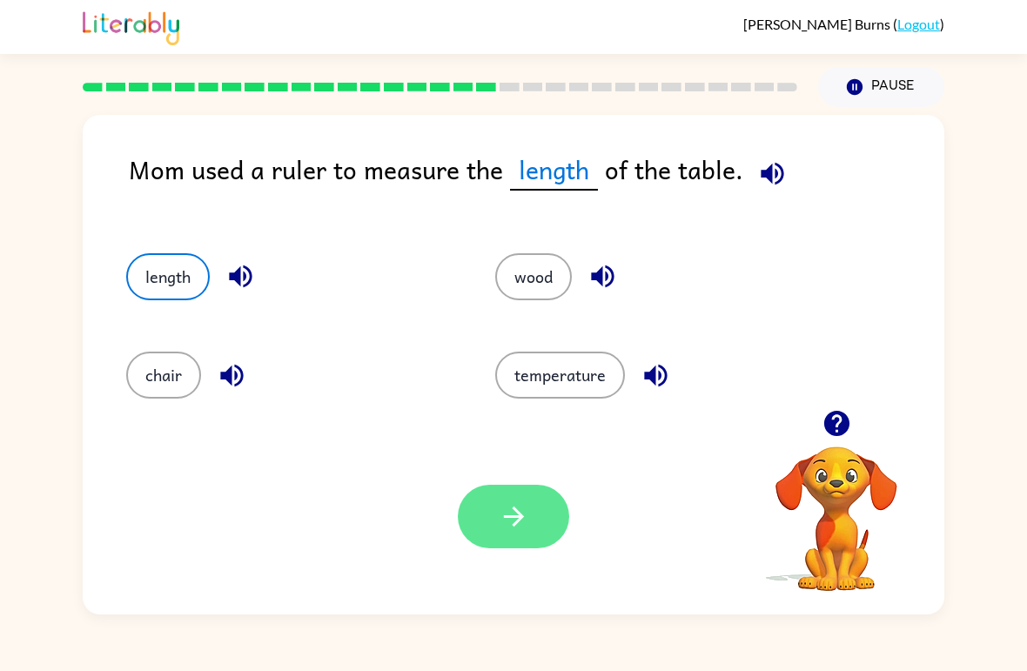
click at [494, 511] on button "button" at bounding box center [513, 517] width 111 height 64
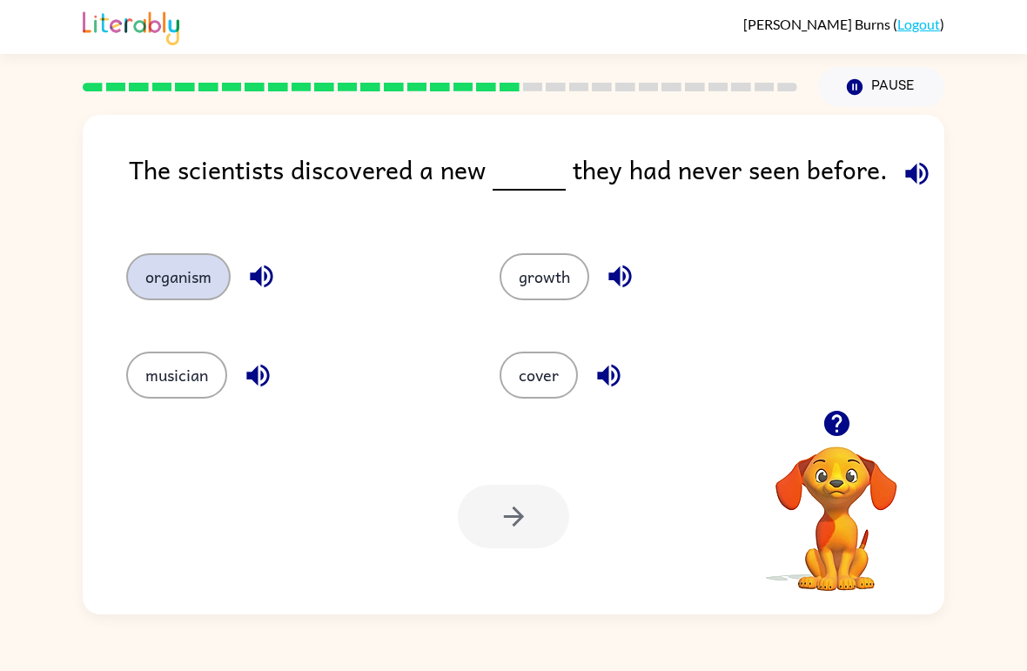
click at [202, 287] on button "organism" at bounding box center [178, 276] width 104 height 47
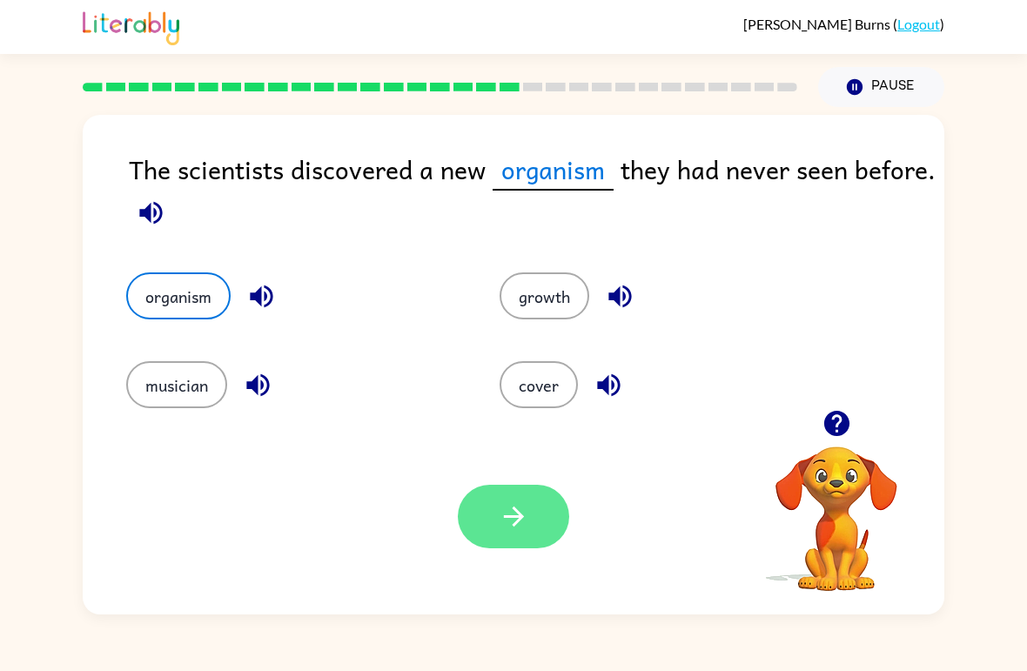
click at [546, 535] on button "button" at bounding box center [513, 517] width 111 height 64
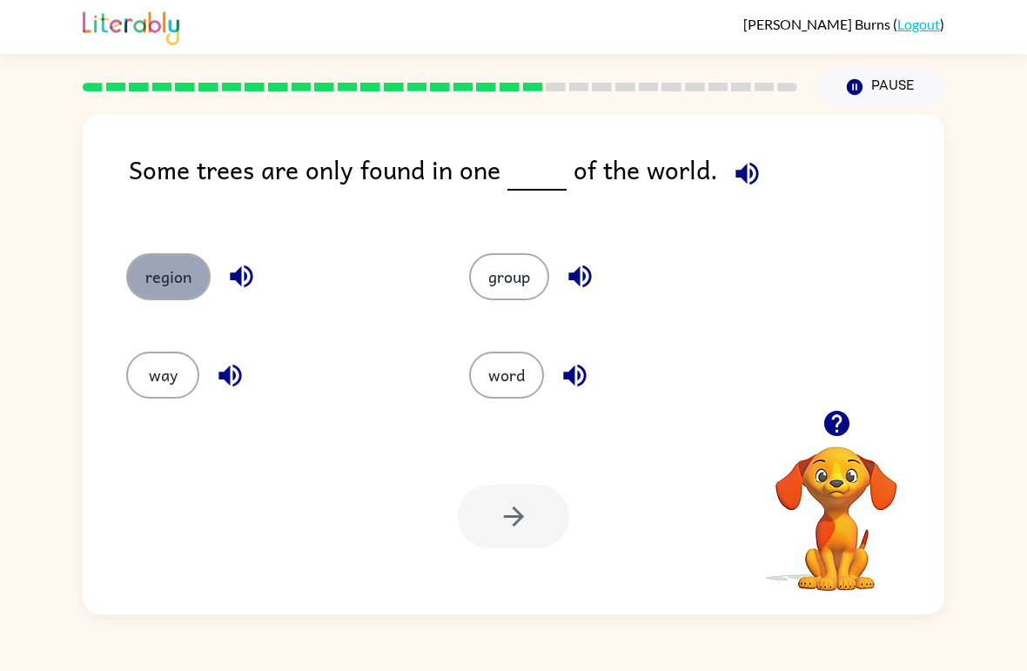
click at [163, 291] on button "region" at bounding box center [168, 276] width 84 height 47
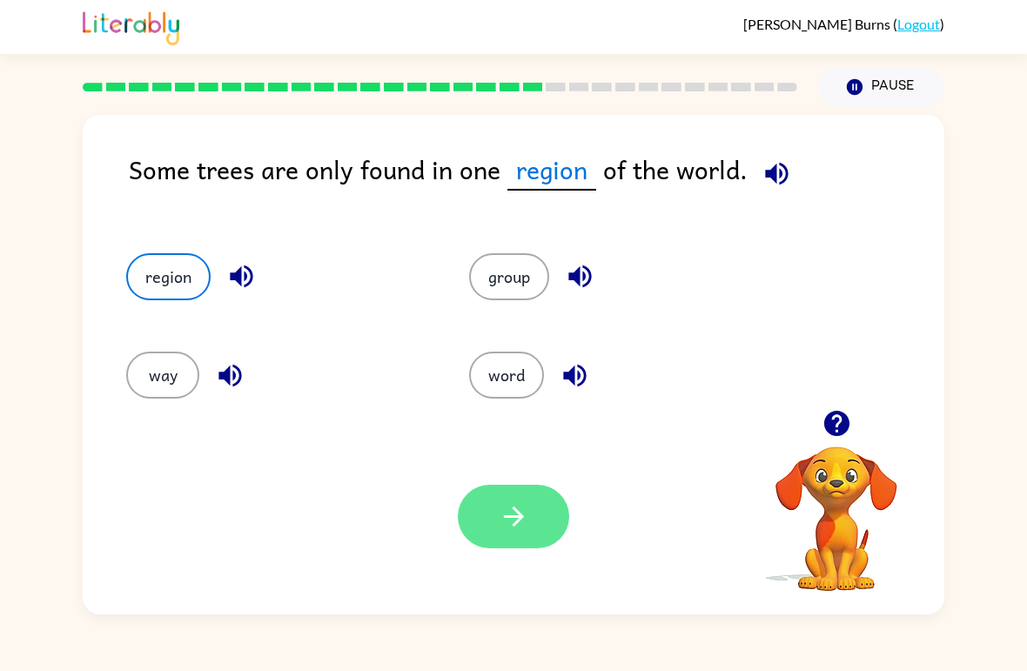
click at [515, 528] on icon "button" at bounding box center [514, 516] width 30 height 30
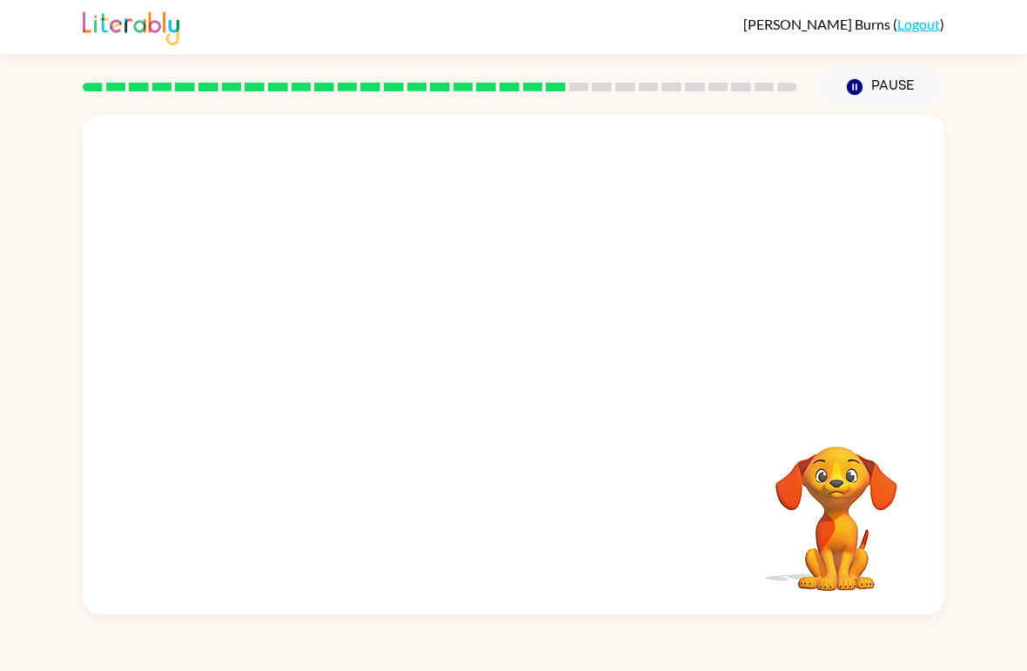
click at [346, 354] on video "Your browser must support playing .mp4 files to use Literably. Please try using…" at bounding box center [514, 262] width 862 height 295
click at [360, 350] on video "Your browser must support playing .mp4 files to use Literably. Please try using…" at bounding box center [514, 262] width 862 height 295
click at [353, 353] on video "Your browser must support playing .mp4 files to use Literably. Please try using…" at bounding box center [514, 262] width 862 height 295
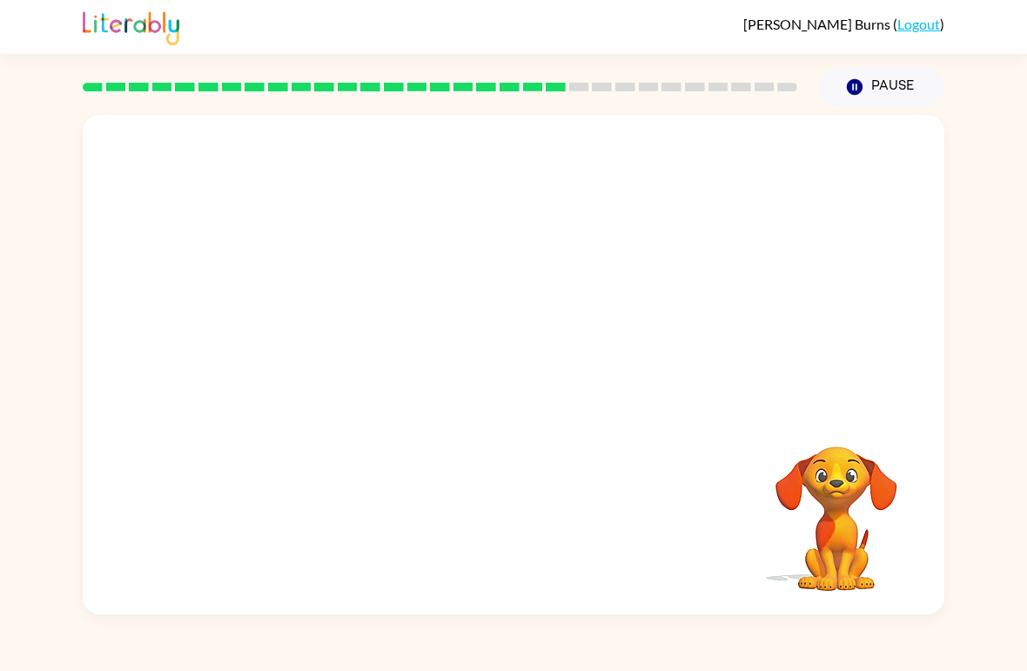
click at [341, 360] on video "Your browser must support playing .mp4 files to use Literably. Please try using…" at bounding box center [514, 262] width 862 height 295
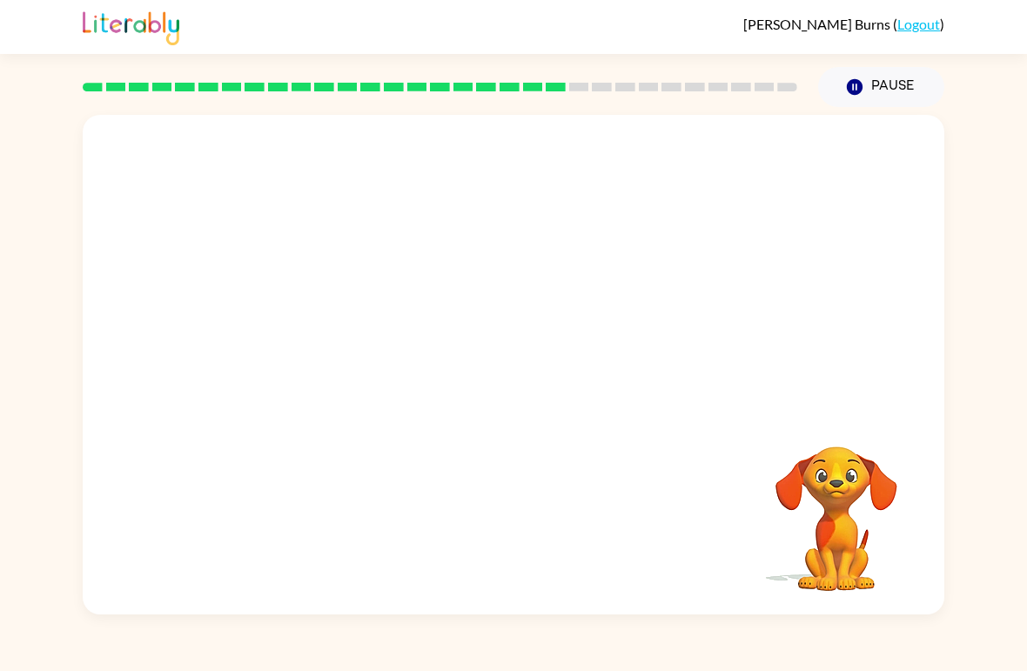
click at [341, 360] on video "Your browser must support playing .mp4 files to use Literably. Please try using…" at bounding box center [514, 262] width 862 height 295
click at [341, 359] on video "Your browser must support playing .mp4 files to use Literably. Please try using…" at bounding box center [514, 262] width 862 height 295
click at [341, 356] on video "Your browser must support playing .mp4 files to use Literably. Please try using…" at bounding box center [514, 262] width 862 height 295
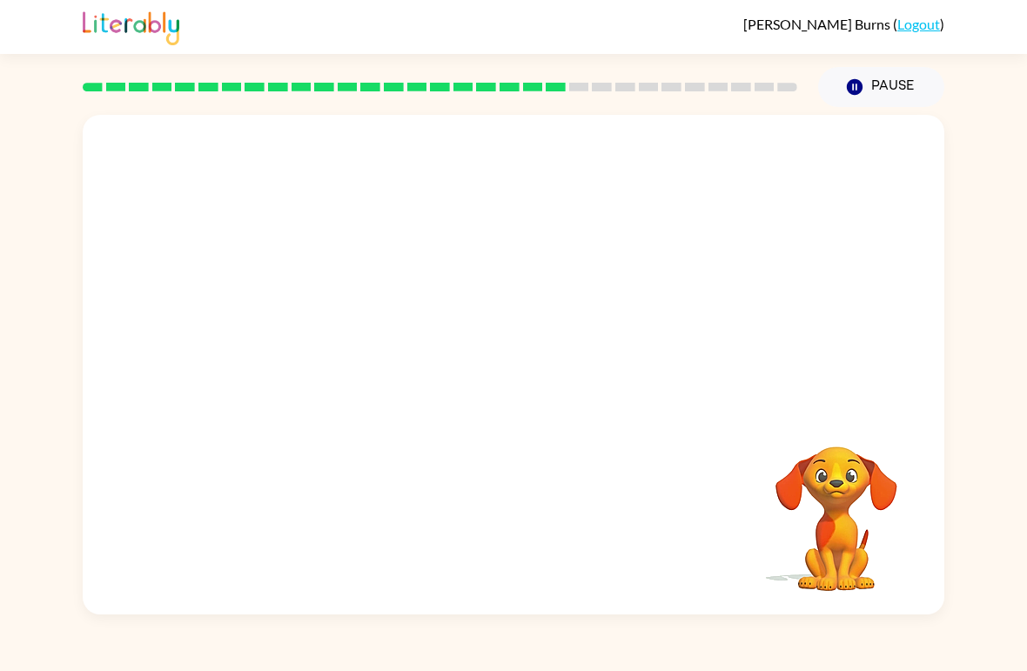
click at [341, 356] on video "Your browser must support playing .mp4 files to use Literably. Please try using…" at bounding box center [514, 262] width 862 height 295
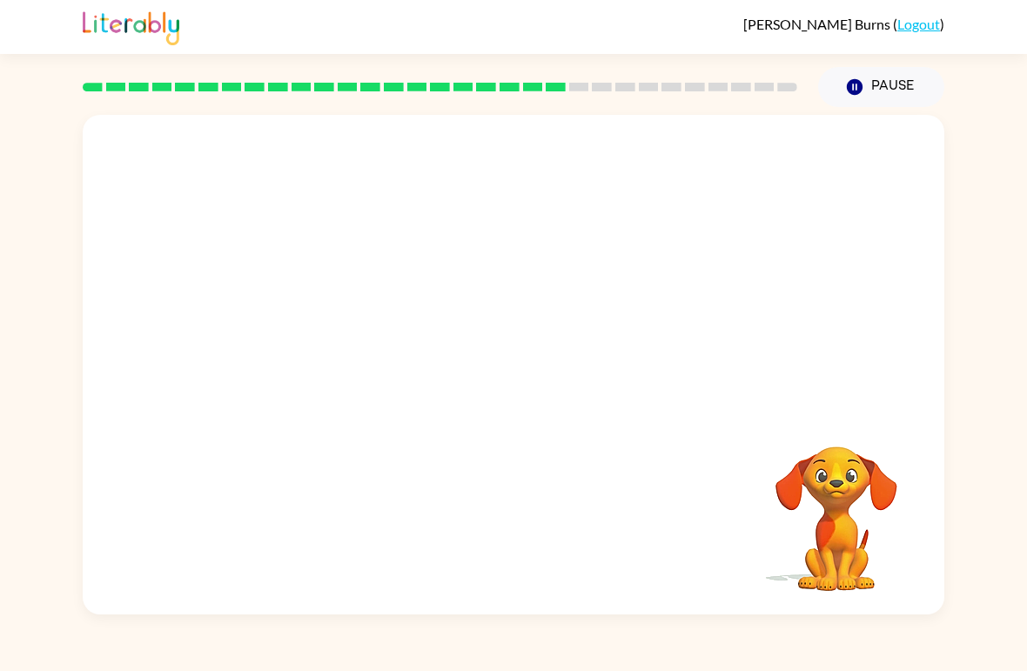
click at [341, 356] on video "Your browser must support playing .mp4 files to use Literably. Please try using…" at bounding box center [514, 262] width 862 height 295
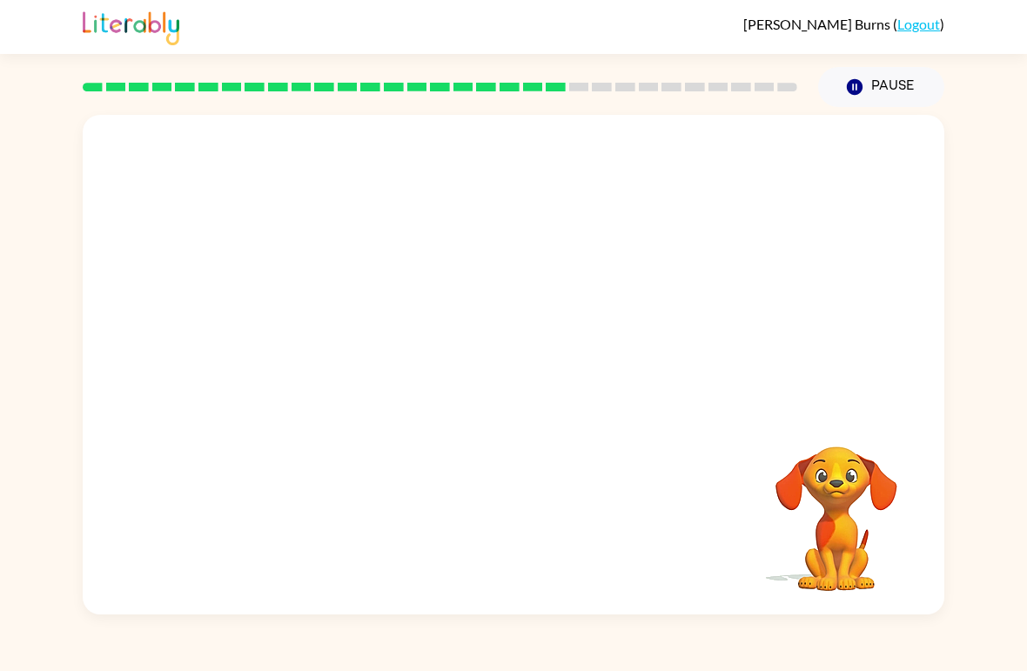
click at [341, 356] on video "Your browser must support playing .mp4 files to use Literably. Please try using…" at bounding box center [514, 262] width 862 height 295
click at [341, 356] on div at bounding box center [514, 365] width 862 height 500
click at [530, 372] on div at bounding box center [513, 374] width 111 height 64
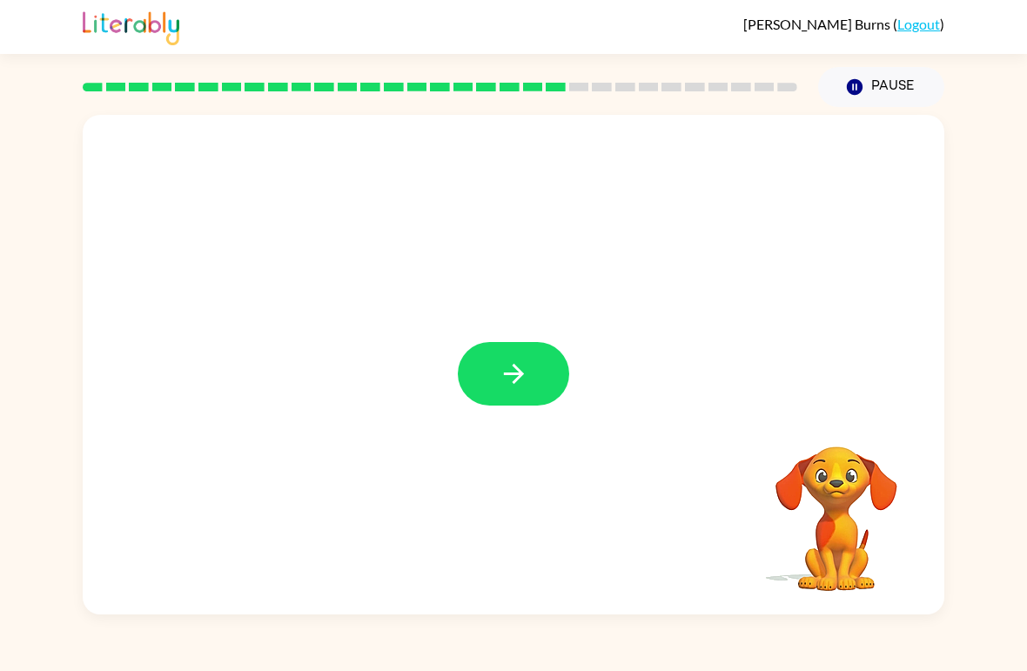
click at [530, 372] on button "button" at bounding box center [513, 374] width 111 height 64
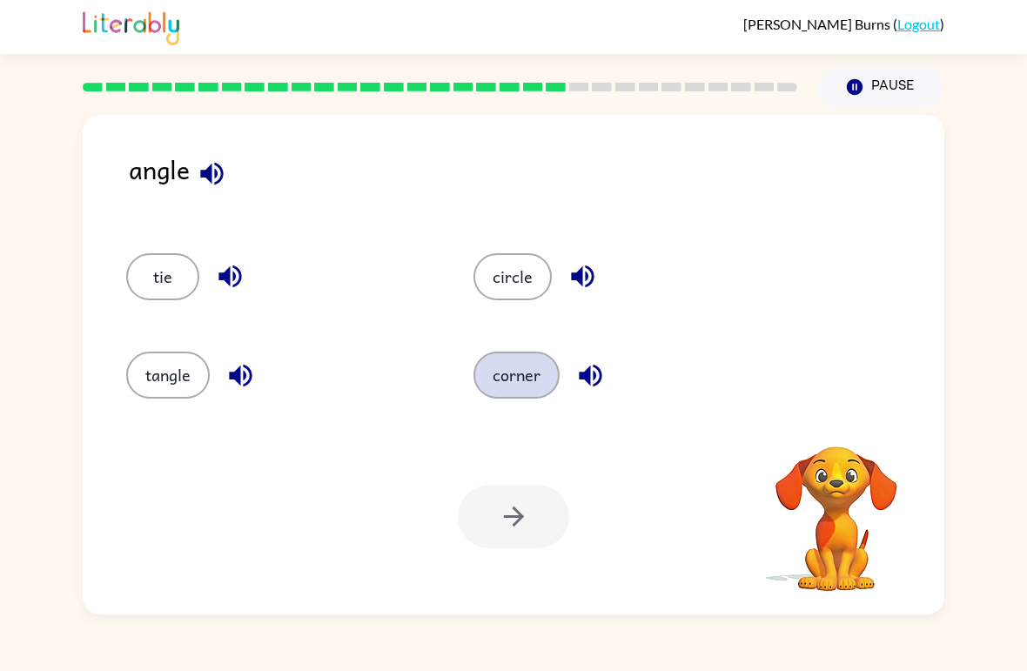
click at [550, 392] on button "corner" at bounding box center [517, 375] width 86 height 47
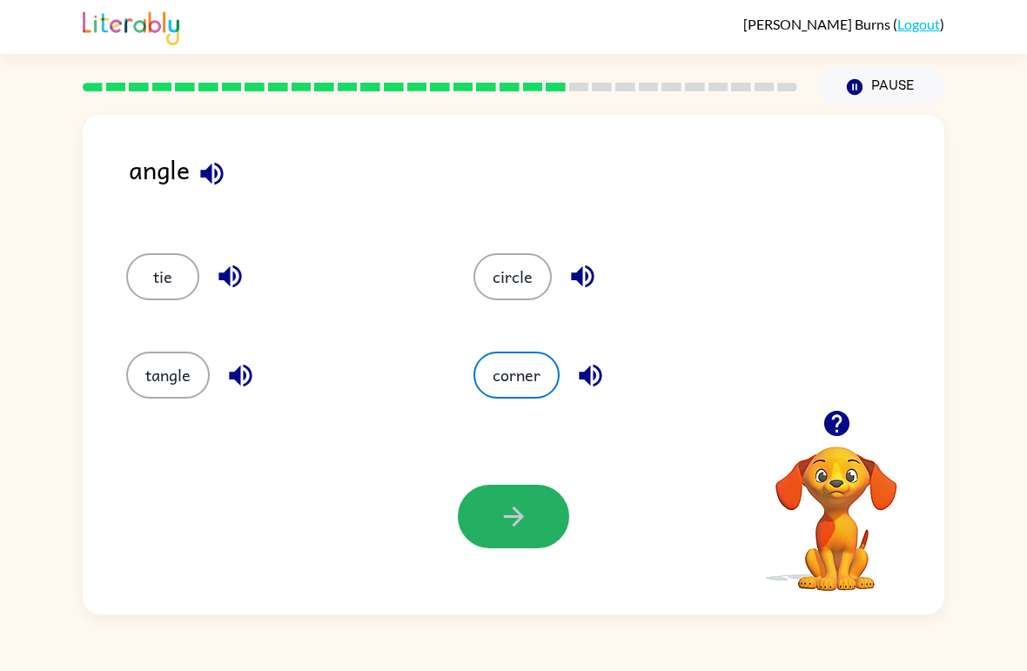
click at [528, 525] on icon "button" at bounding box center [514, 516] width 30 height 30
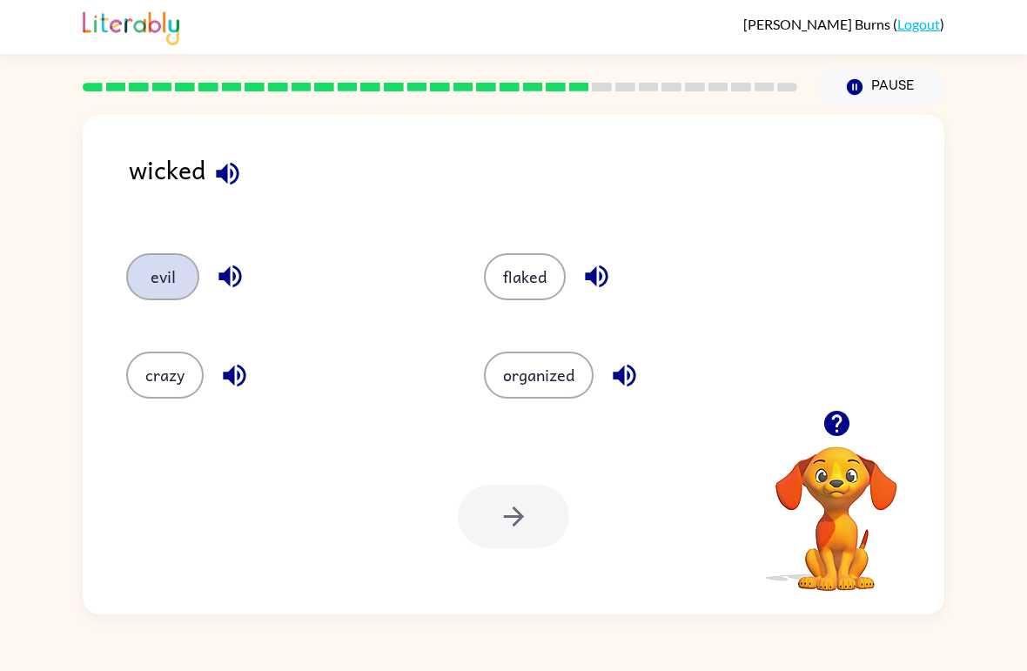
click at [150, 259] on button "evil" at bounding box center [162, 276] width 73 height 47
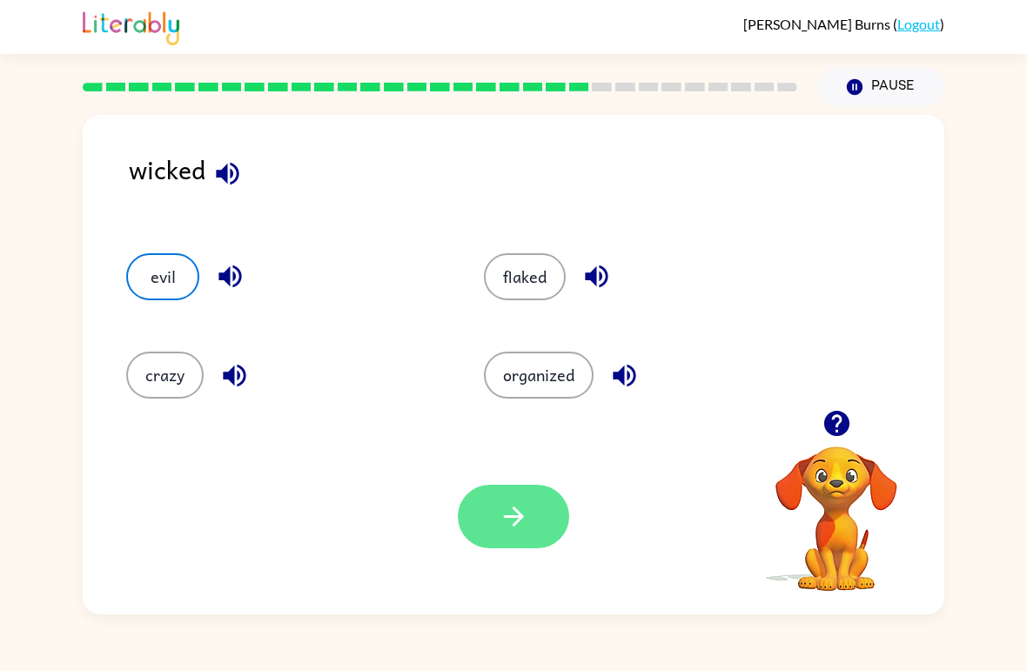
click at [515, 536] on button "button" at bounding box center [513, 517] width 111 height 64
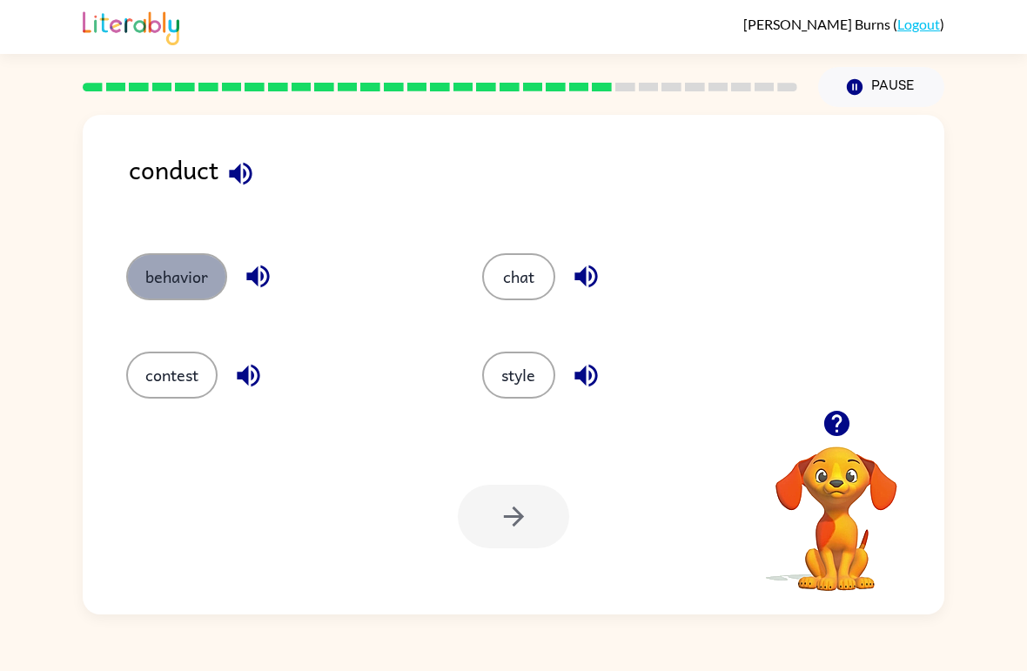
click at [170, 288] on button "behavior" at bounding box center [176, 276] width 101 height 47
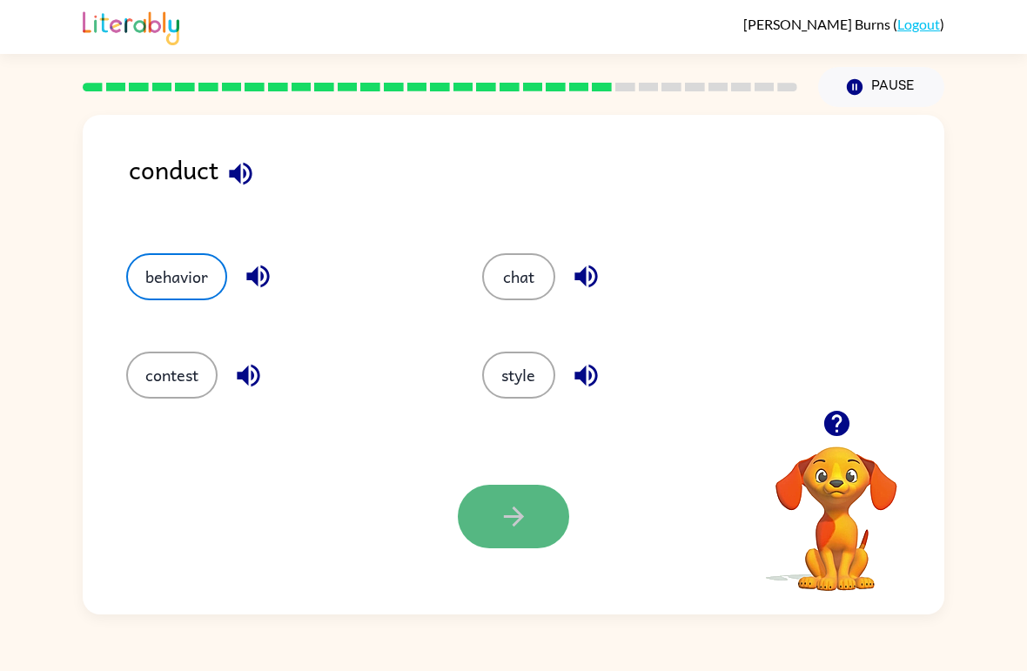
click at [558, 537] on button "button" at bounding box center [513, 517] width 111 height 64
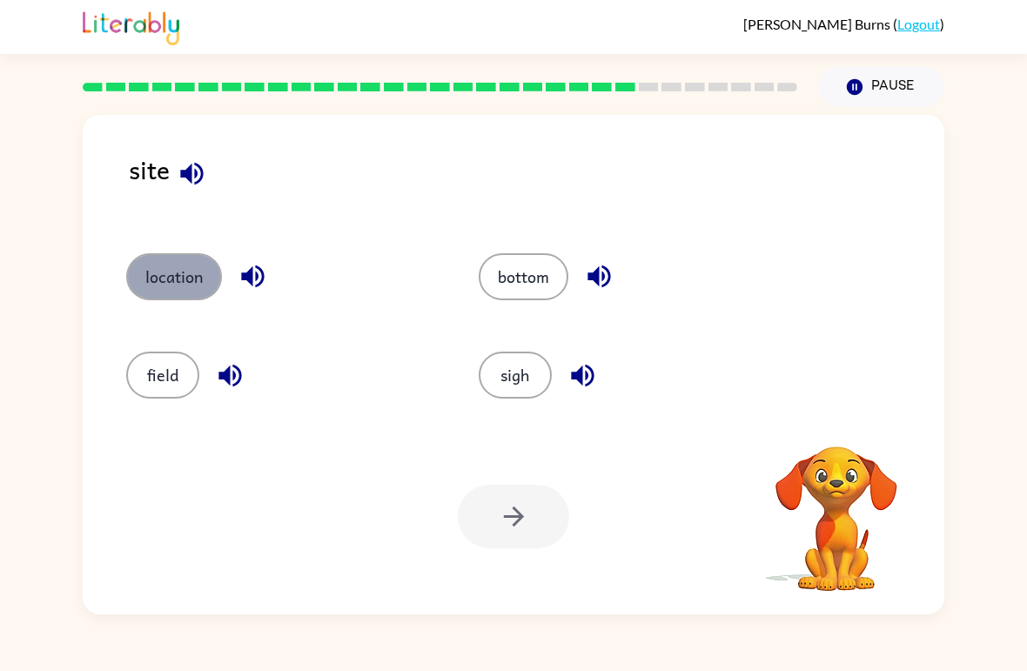
click at [172, 286] on button "location" at bounding box center [174, 276] width 96 height 47
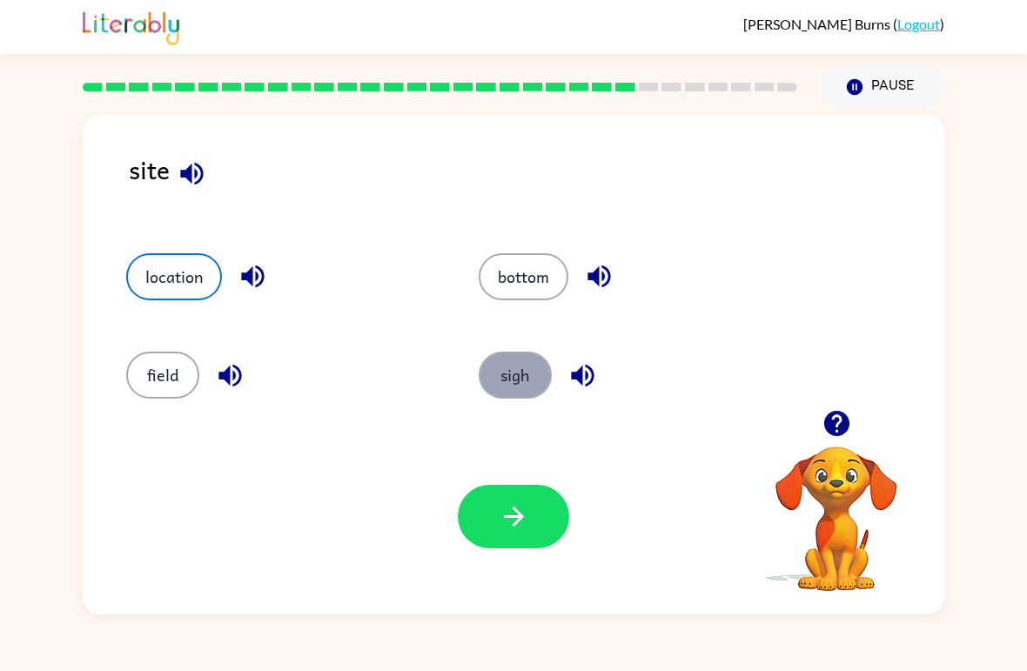
click at [508, 388] on button "sigh" at bounding box center [515, 375] width 73 height 47
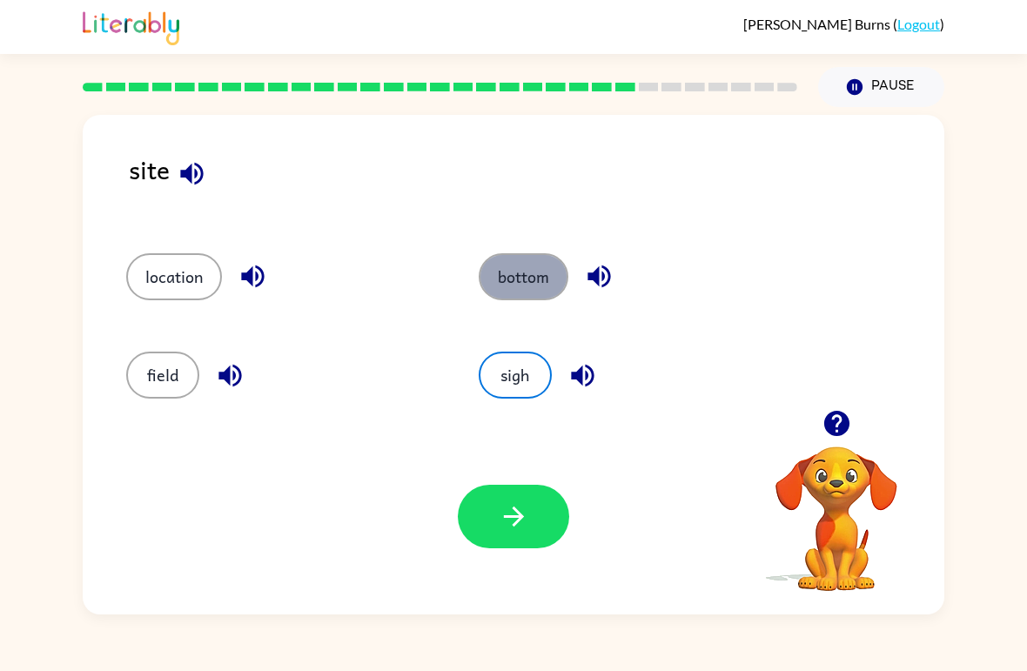
click at [514, 273] on button "bottom" at bounding box center [524, 276] width 90 height 47
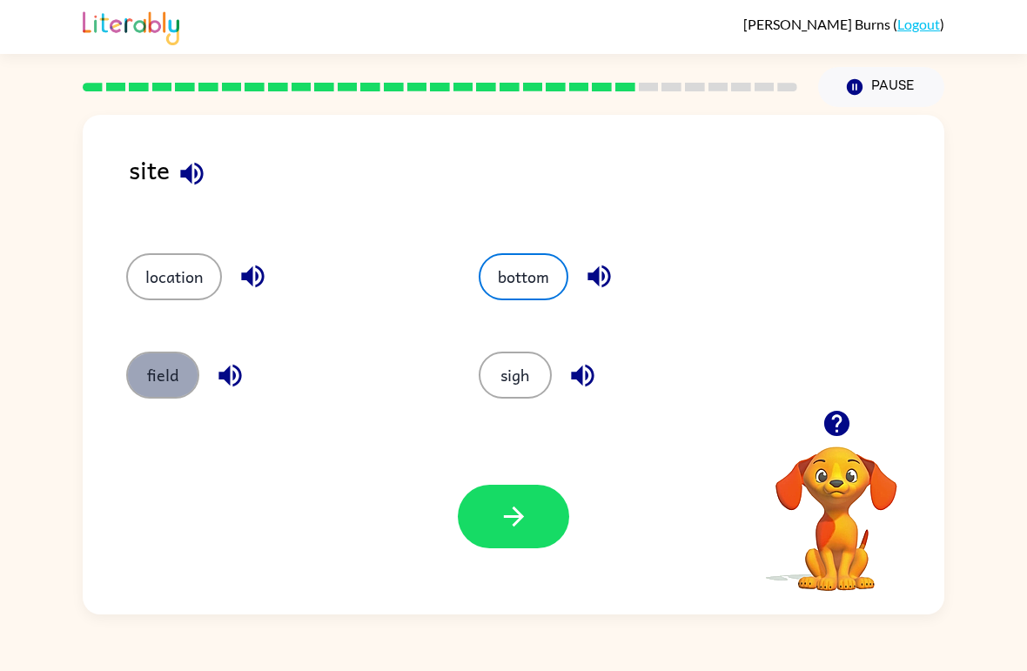
click at [182, 364] on button "field" at bounding box center [162, 375] width 73 height 47
click at [191, 308] on div "location" at bounding box center [269, 269] width 353 height 98
click at [191, 307] on div "location" at bounding box center [269, 269] width 353 height 98
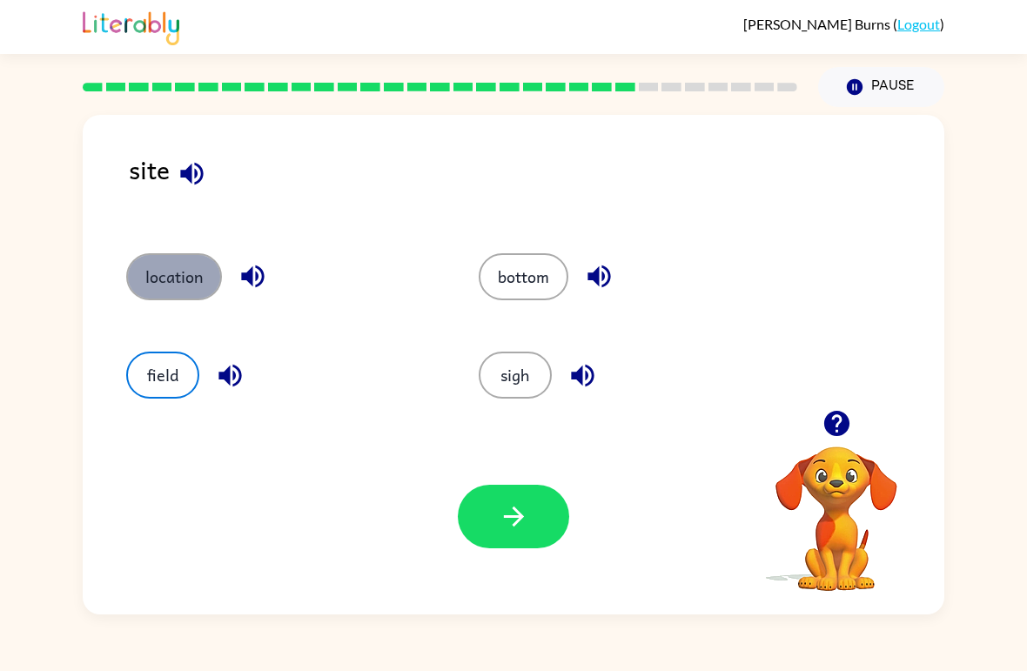
click at [186, 286] on button "location" at bounding box center [174, 276] width 96 height 47
click at [185, 282] on button "location" at bounding box center [174, 276] width 96 height 47
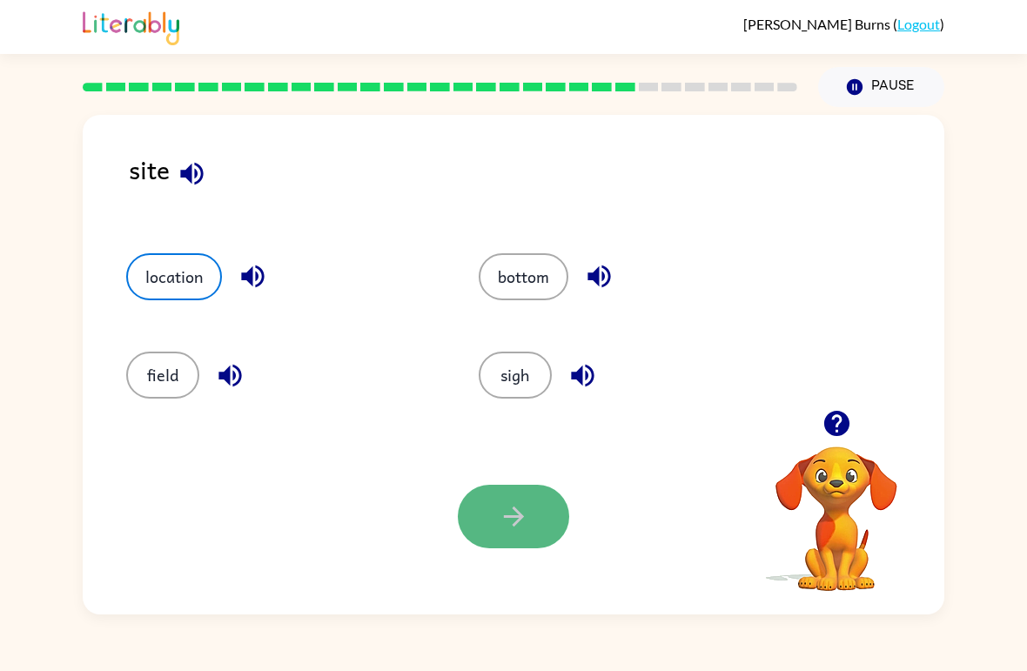
click at [533, 531] on button "button" at bounding box center [513, 517] width 111 height 64
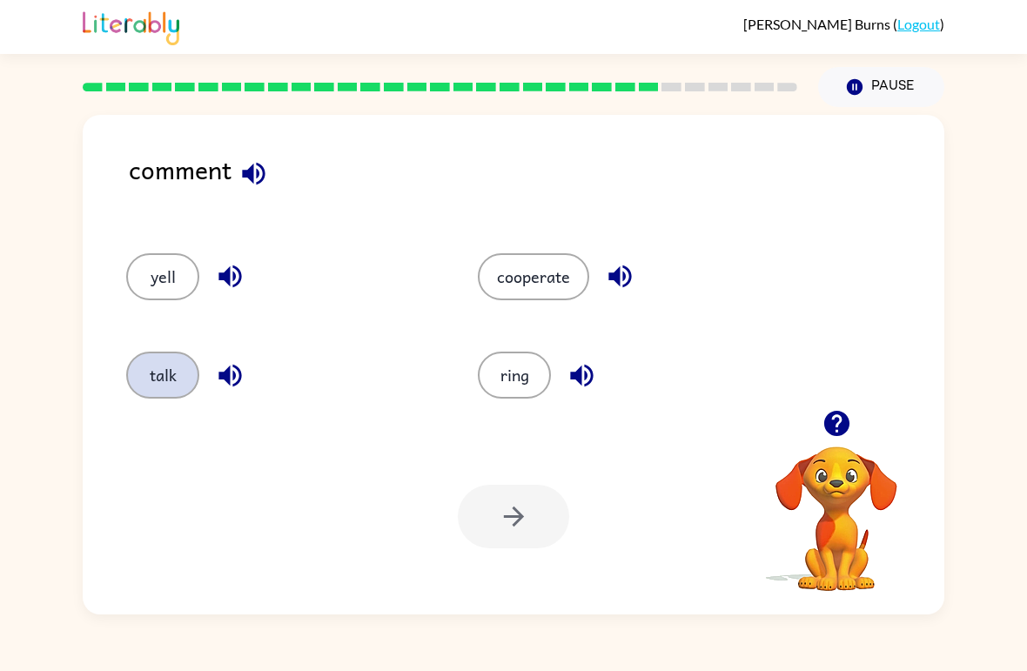
click at [151, 383] on button "talk" at bounding box center [162, 375] width 73 height 47
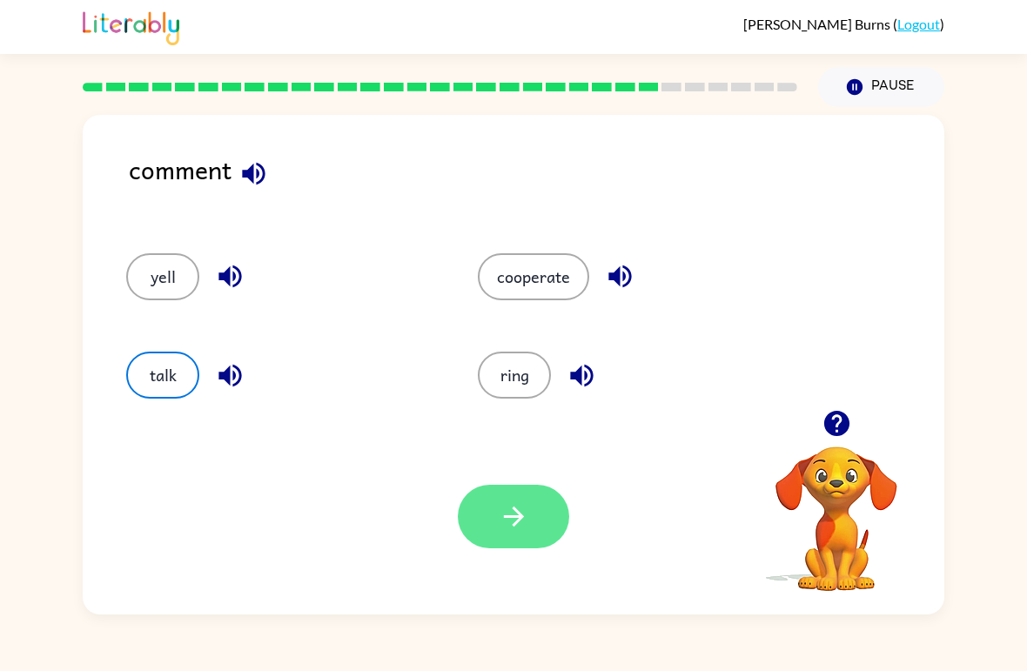
click at [541, 507] on button "button" at bounding box center [513, 517] width 111 height 64
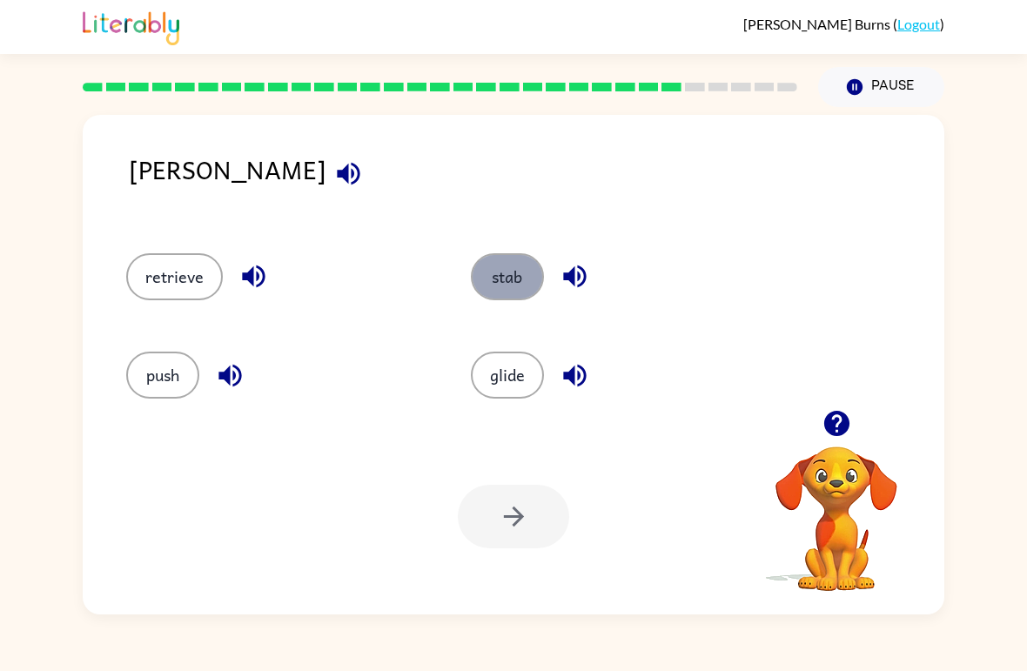
click at [502, 291] on button "stab" at bounding box center [507, 276] width 73 height 47
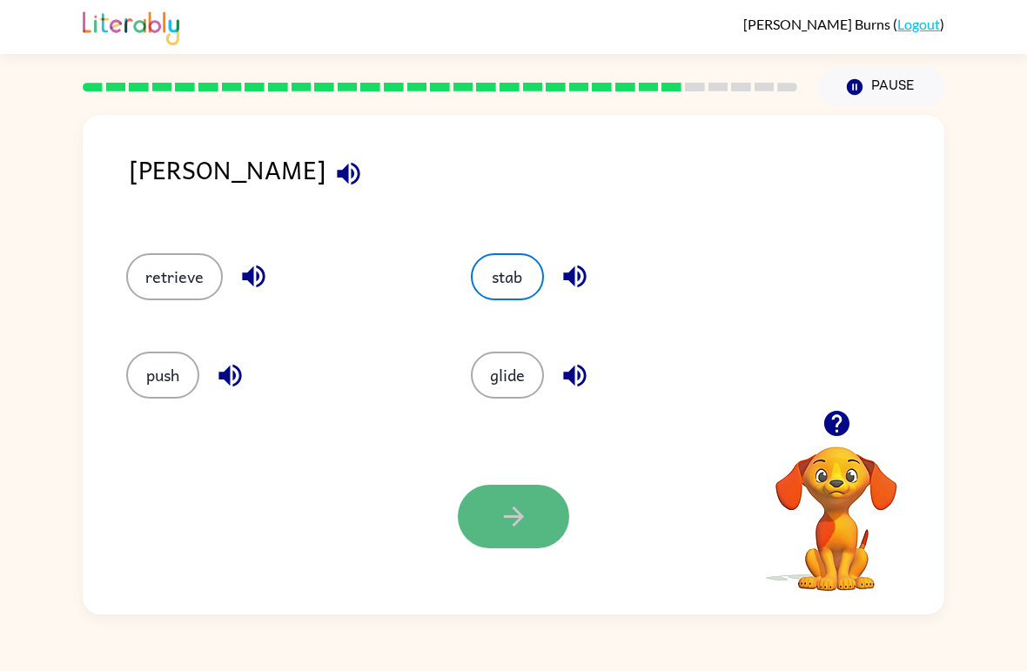
click at [497, 504] on button "button" at bounding box center [513, 517] width 111 height 64
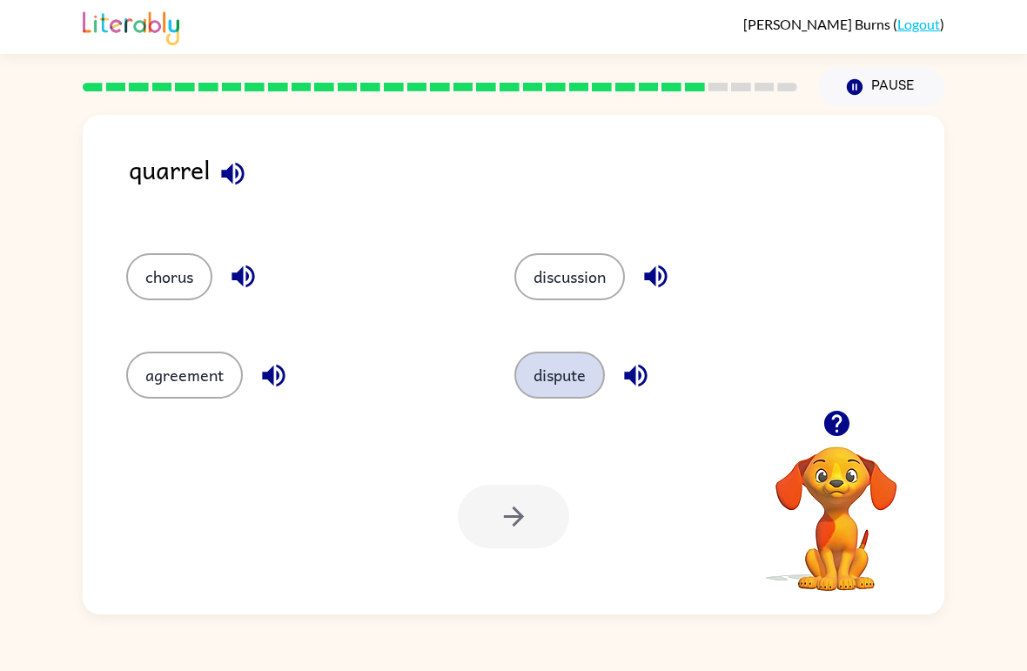
click at [567, 373] on button "dispute" at bounding box center [560, 375] width 91 height 47
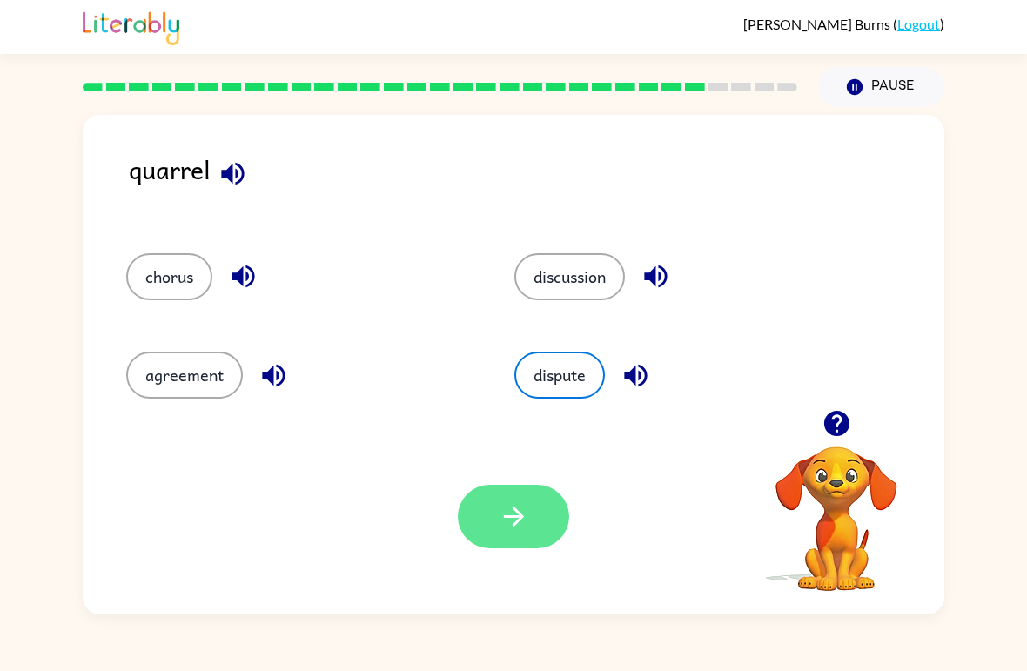
drag, startPoint x: 520, startPoint y: 580, endPoint x: 521, endPoint y: 539, distance: 40.9
click at [521, 535] on div "Your browser must support playing .mp4 files to use Literably. Please try using…" at bounding box center [514, 517] width 862 height 196
click at [521, 535] on button "button" at bounding box center [513, 517] width 111 height 64
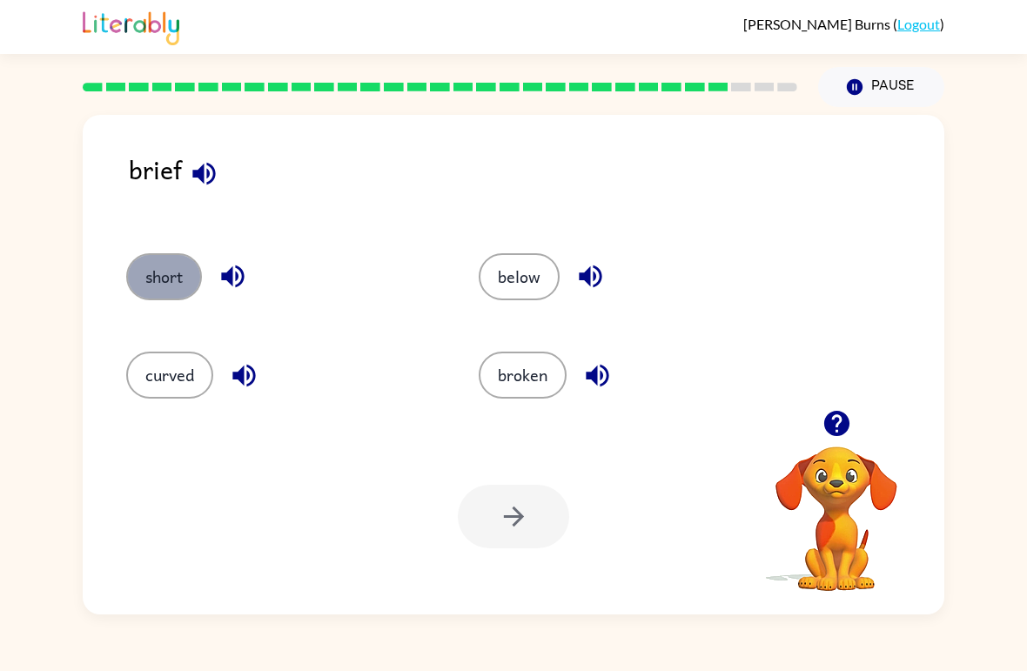
click at [168, 284] on button "short" at bounding box center [164, 276] width 76 height 47
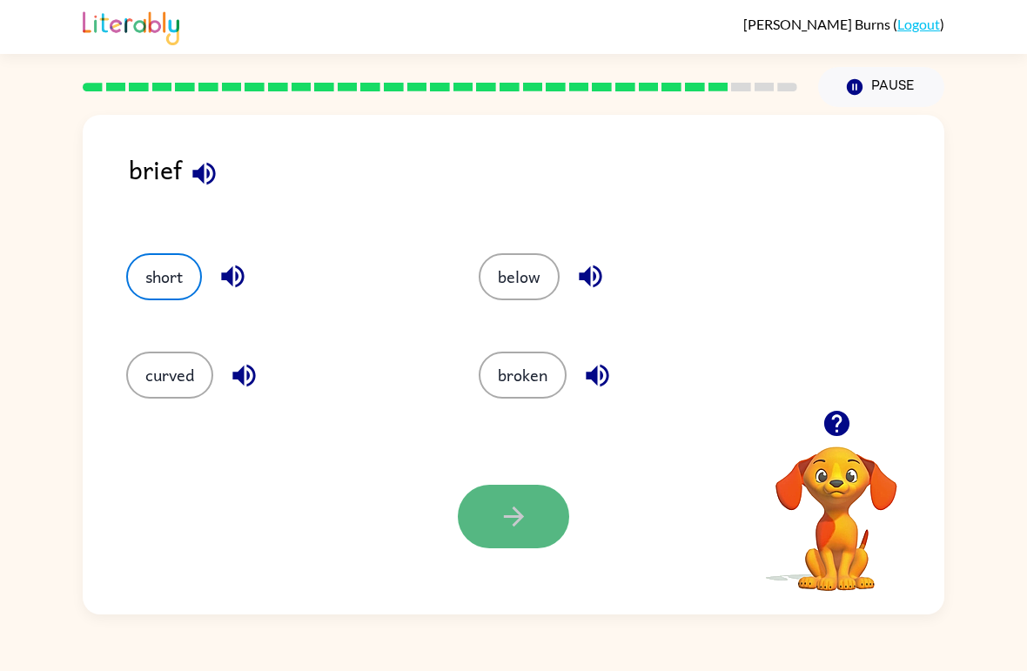
click at [515, 494] on button "button" at bounding box center [513, 517] width 111 height 64
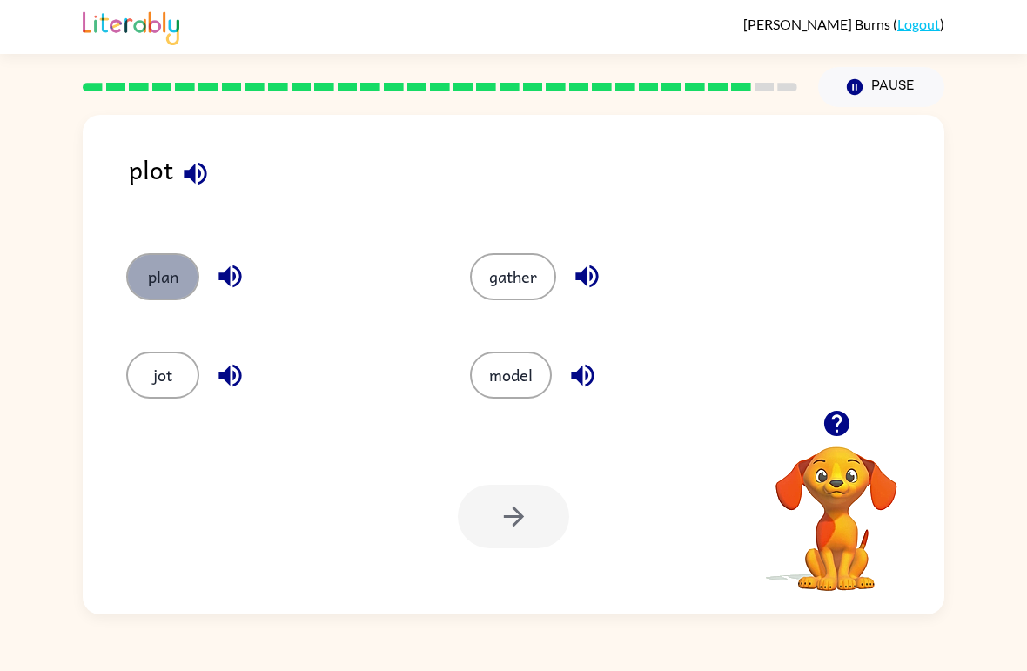
click at [169, 282] on button "plan" at bounding box center [162, 276] width 73 height 47
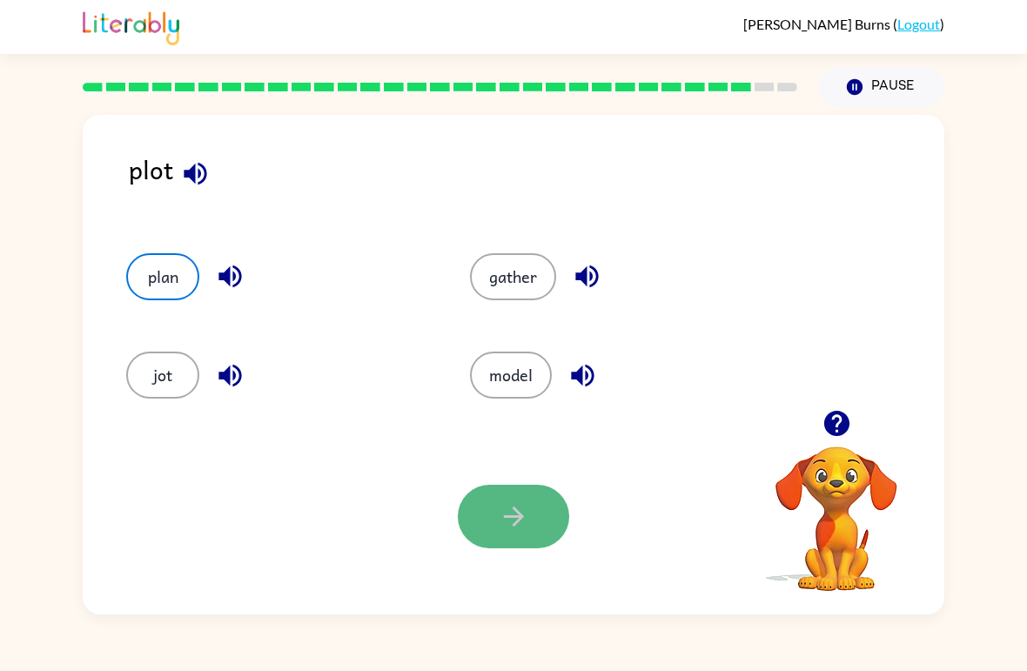
click at [509, 538] on button "button" at bounding box center [513, 517] width 111 height 64
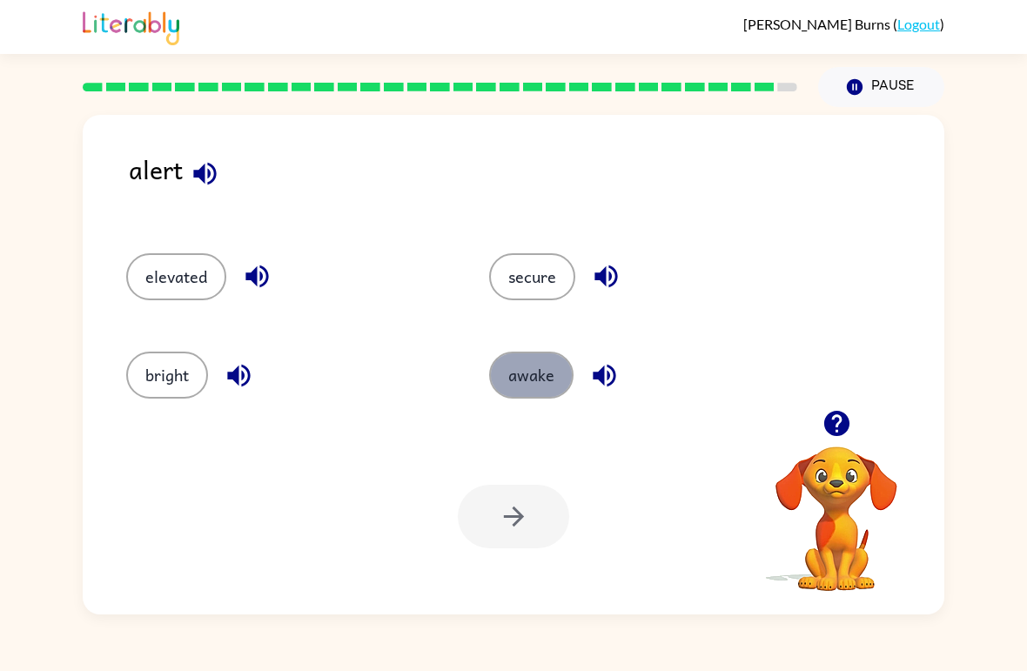
click at [512, 371] on button "awake" at bounding box center [531, 375] width 84 height 47
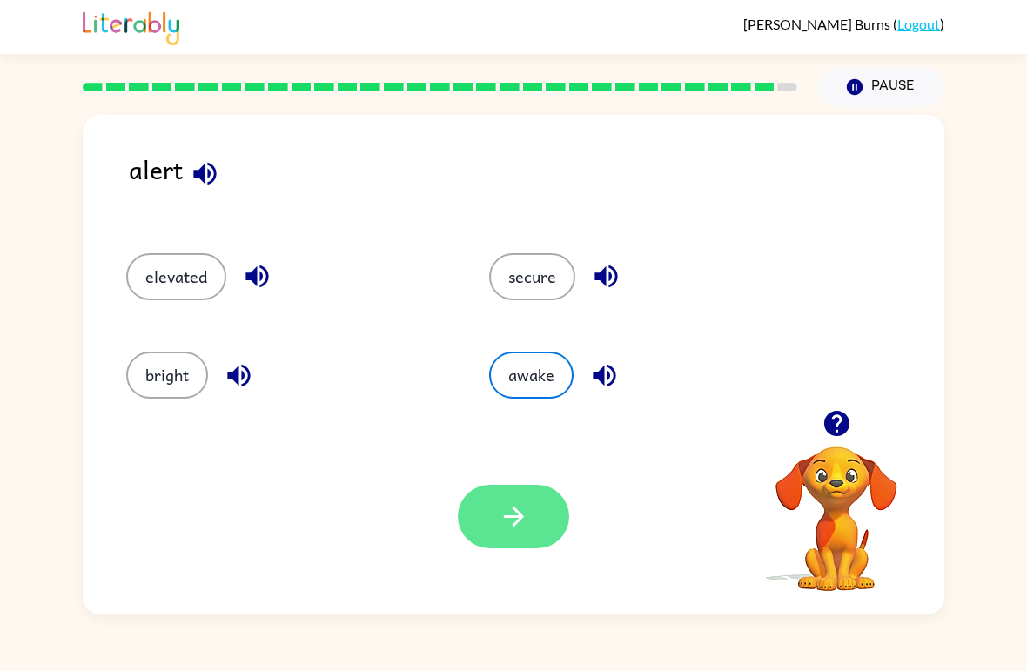
click at [516, 515] on icon "button" at bounding box center [514, 516] width 30 height 30
